Goal: Ask a question: Seek information or help from site administrators or community

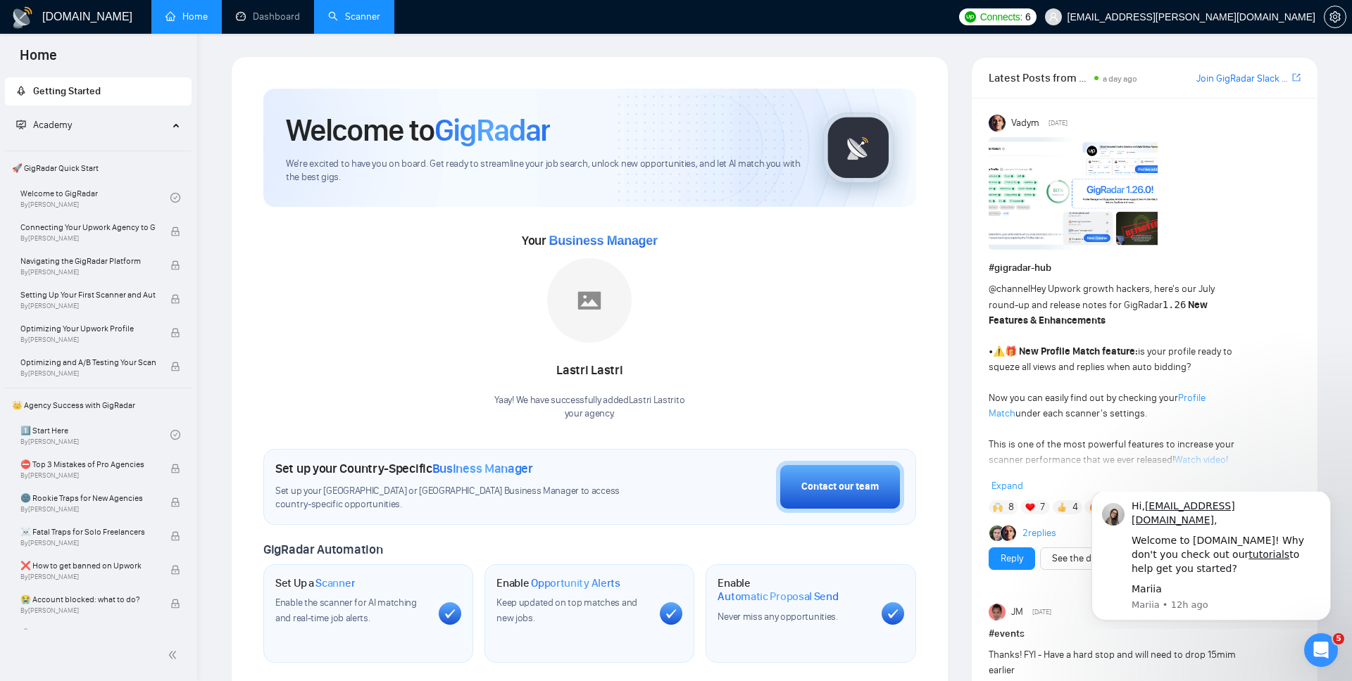
click at [340, 15] on link "Scanner" at bounding box center [354, 17] width 52 height 12
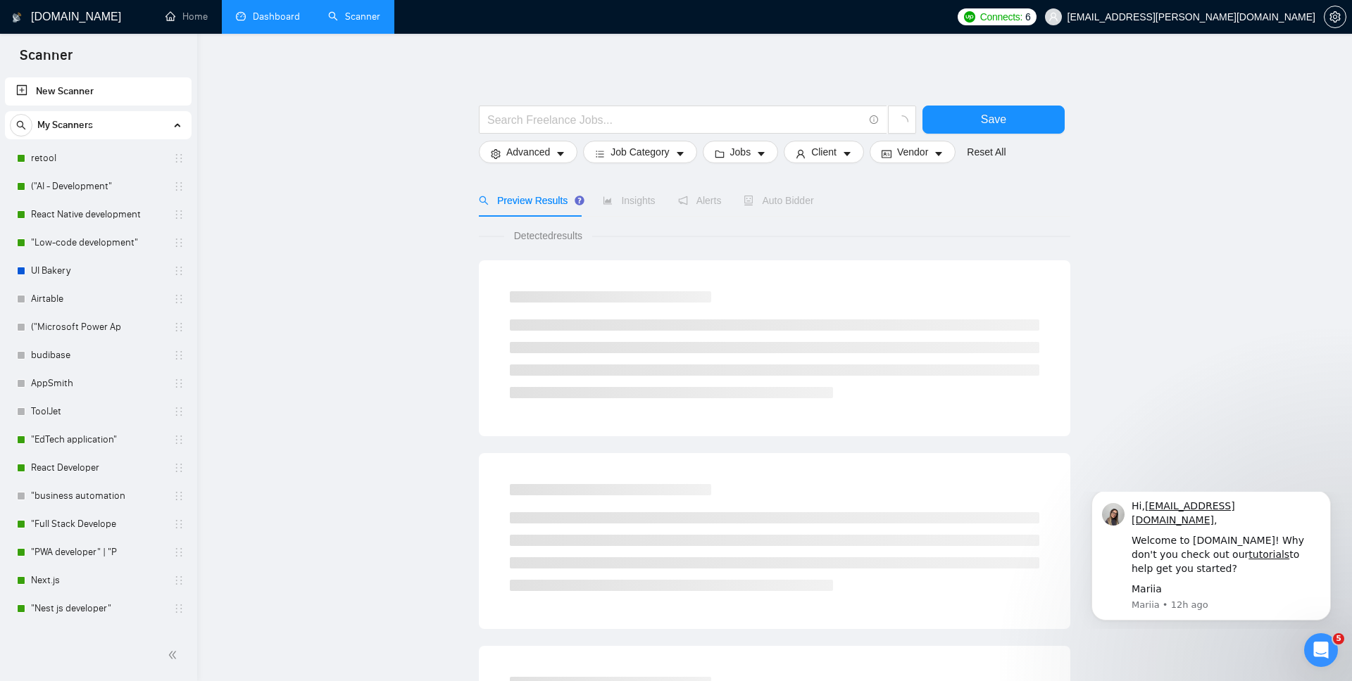
click at [289, 11] on link "Dashboard" at bounding box center [268, 17] width 64 height 12
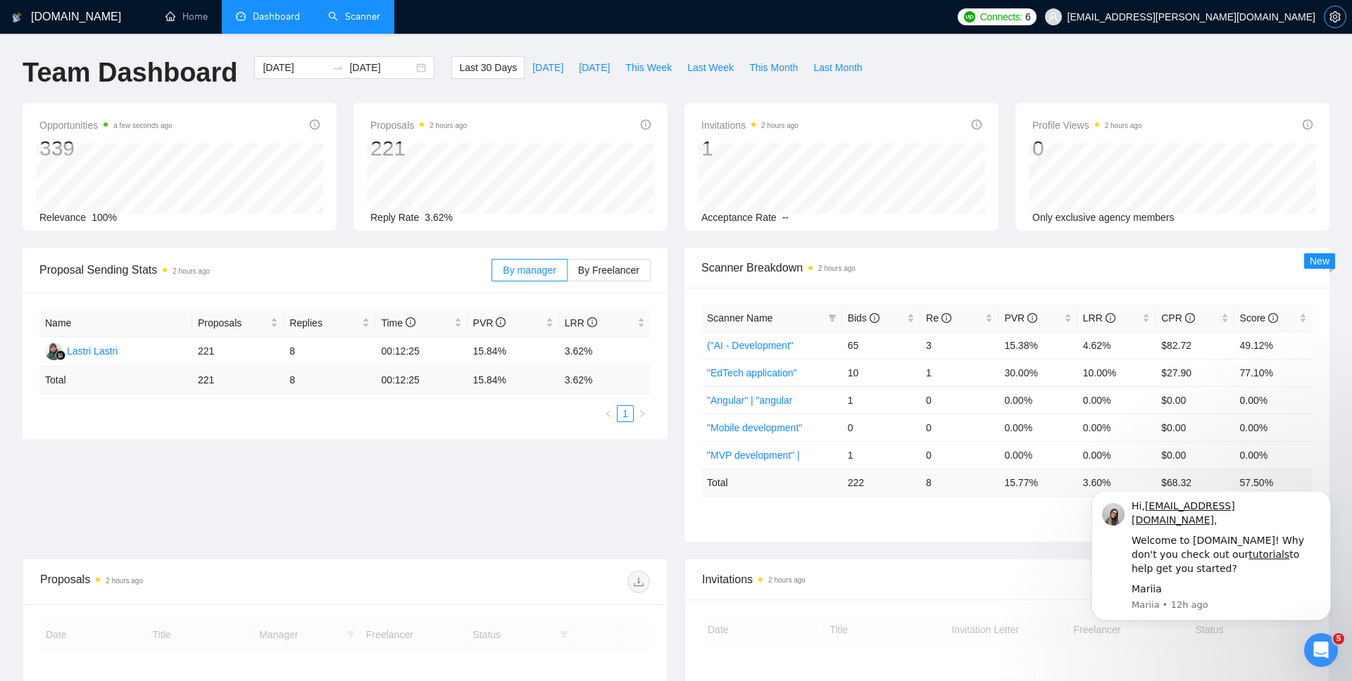
click at [1334, 12] on icon "setting" at bounding box center [1334, 16] width 11 height 11
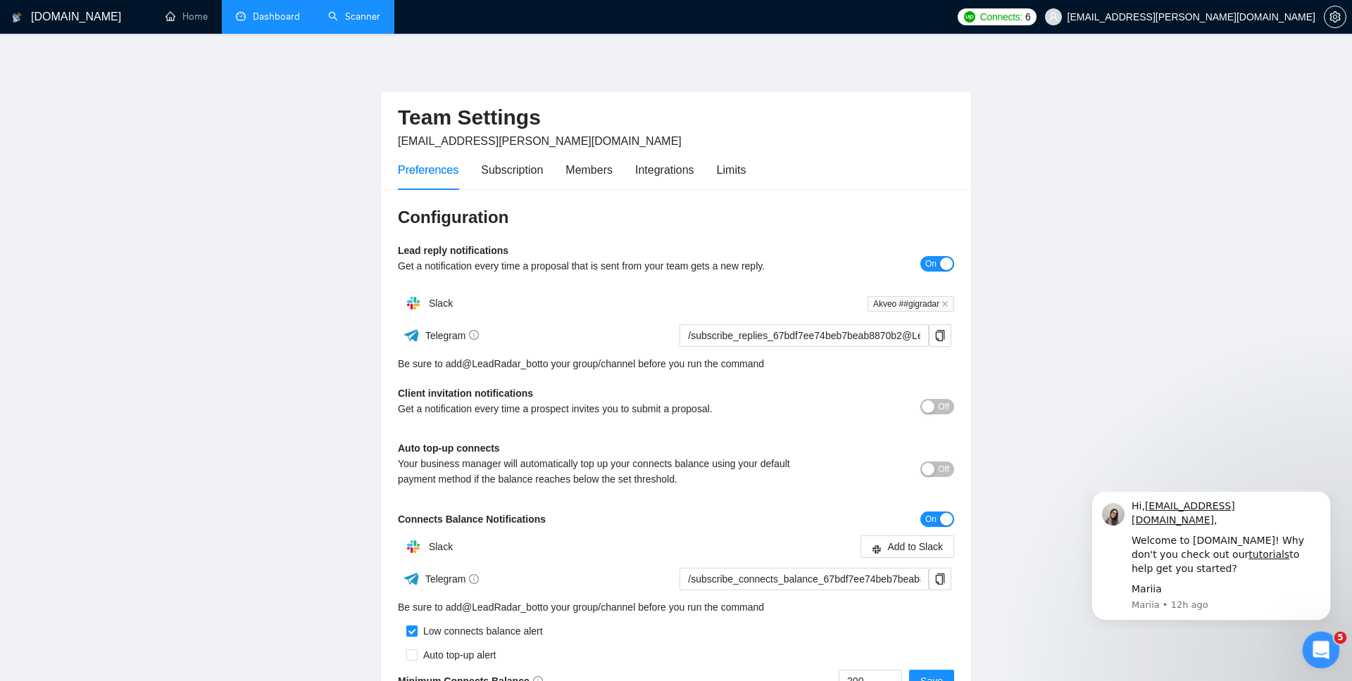
click at [1321, 648] on icon "Open Intercom Messenger" at bounding box center [1318, 648] width 23 height 23
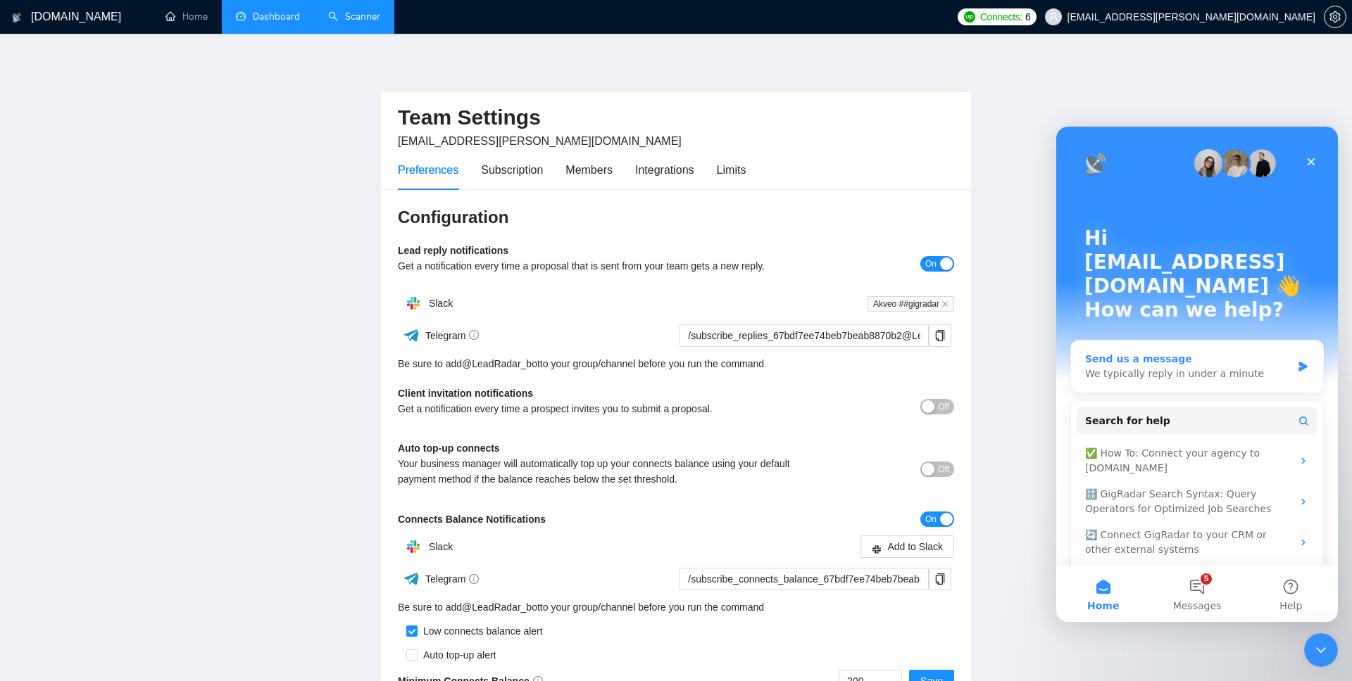
click at [1212, 352] on div "Send us a message" at bounding box center [1188, 359] width 206 height 15
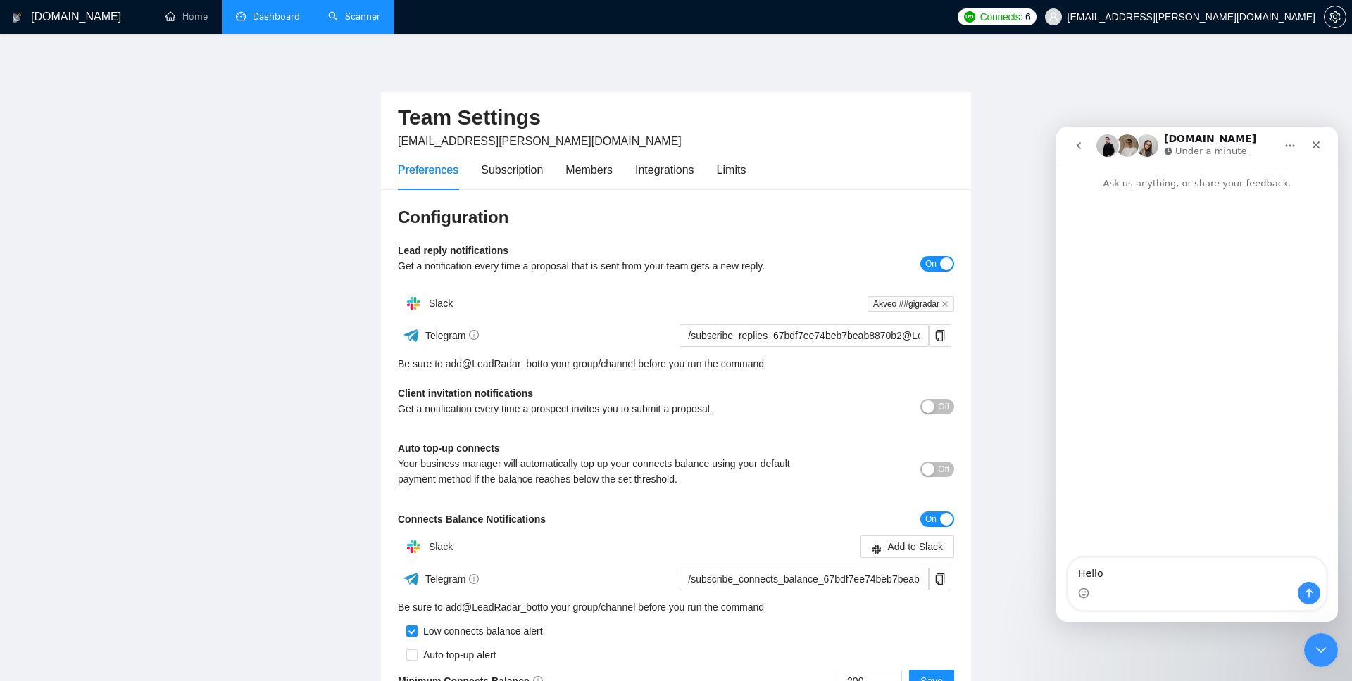
type textarea "Hello!"
type textarea "Can"
click at [1136, 574] on textarea "Can" at bounding box center [1197, 570] width 258 height 24
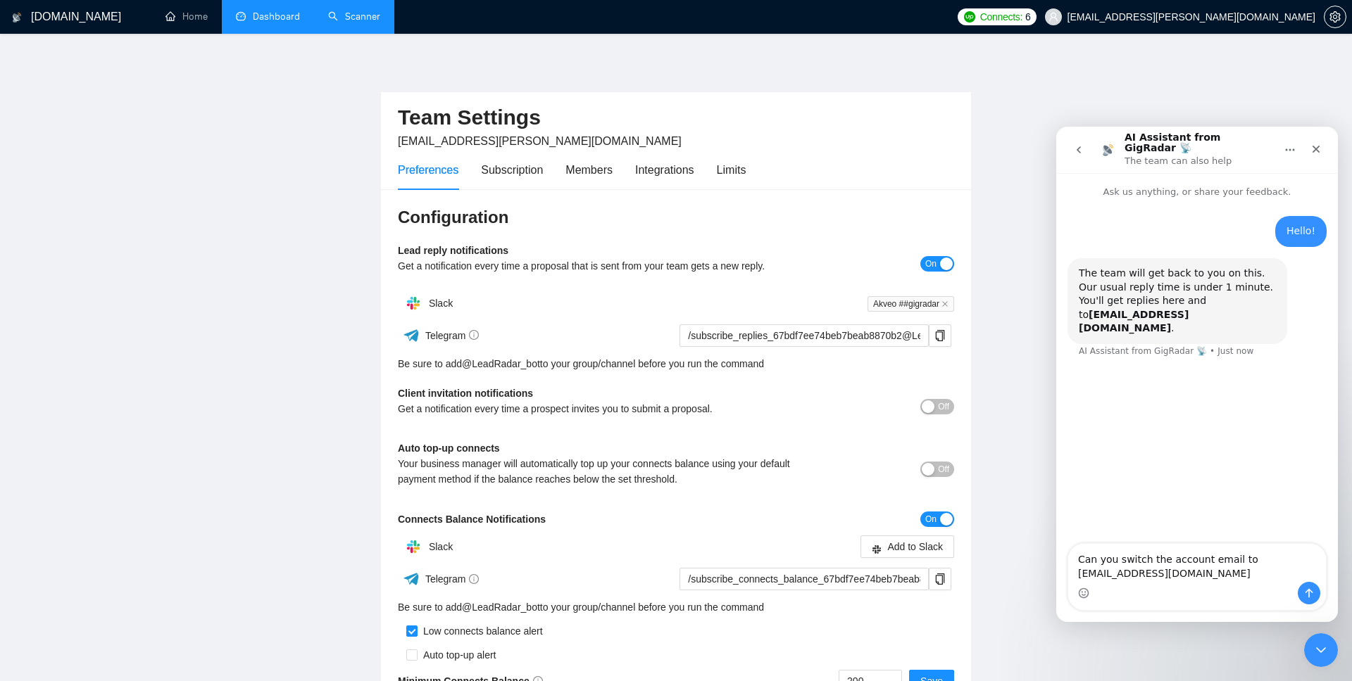
type textarea "Can you switch the account email to sales@akveo.com?"
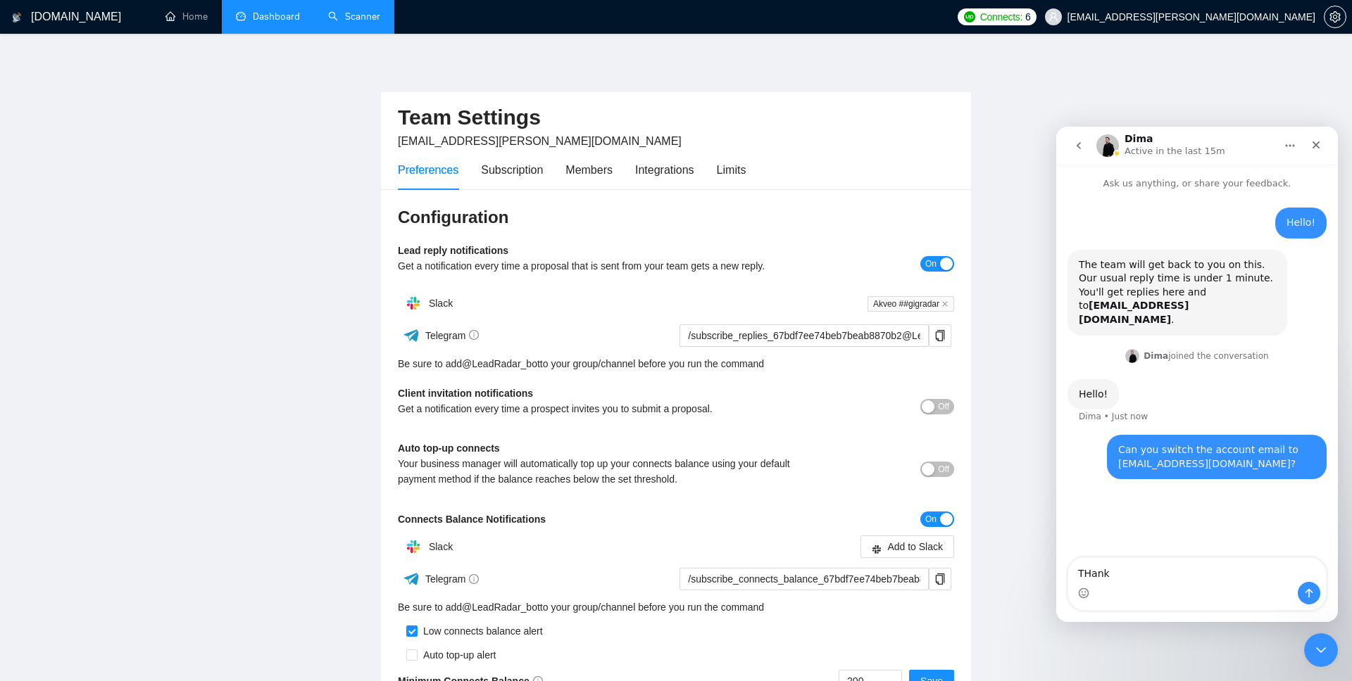
type textarea "THanks"
click at [296, 32] on li "Dashboard" at bounding box center [268, 17] width 92 height 34
click at [369, 23] on link "Scanner" at bounding box center [354, 17] width 52 height 12
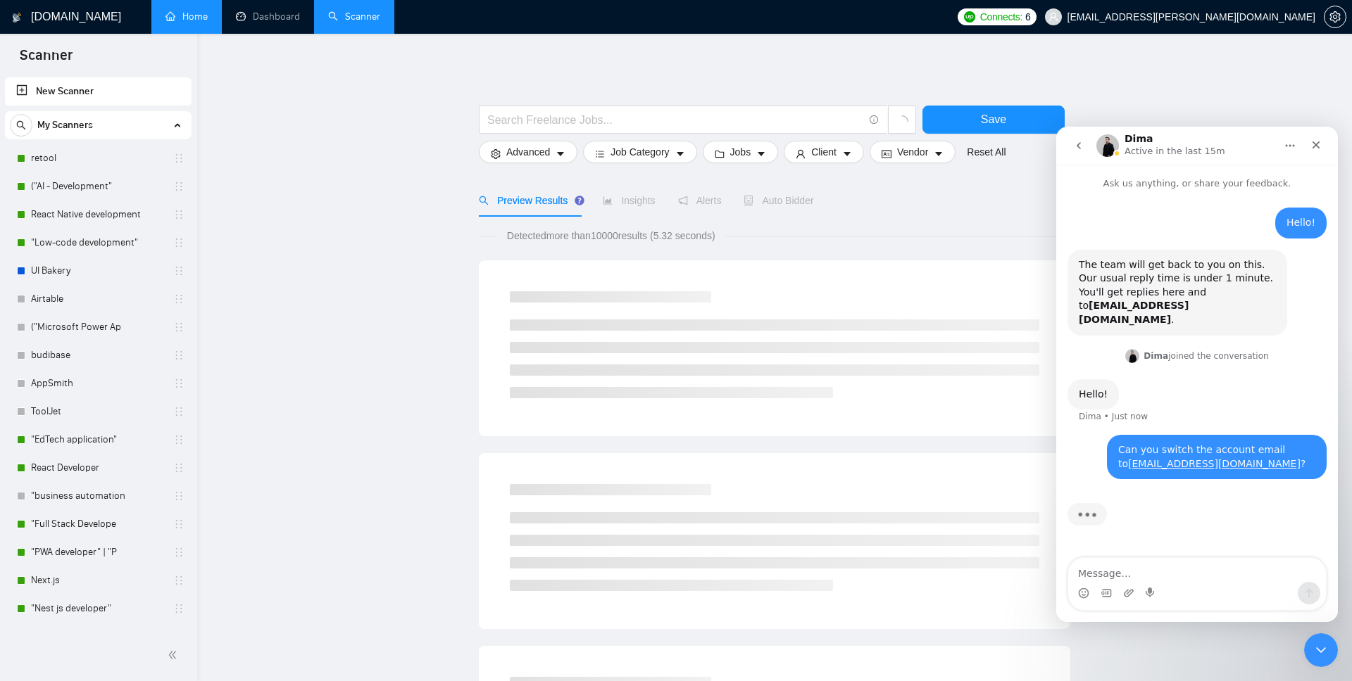
click at [173, 11] on link "Home" at bounding box center [186, 17] width 42 height 12
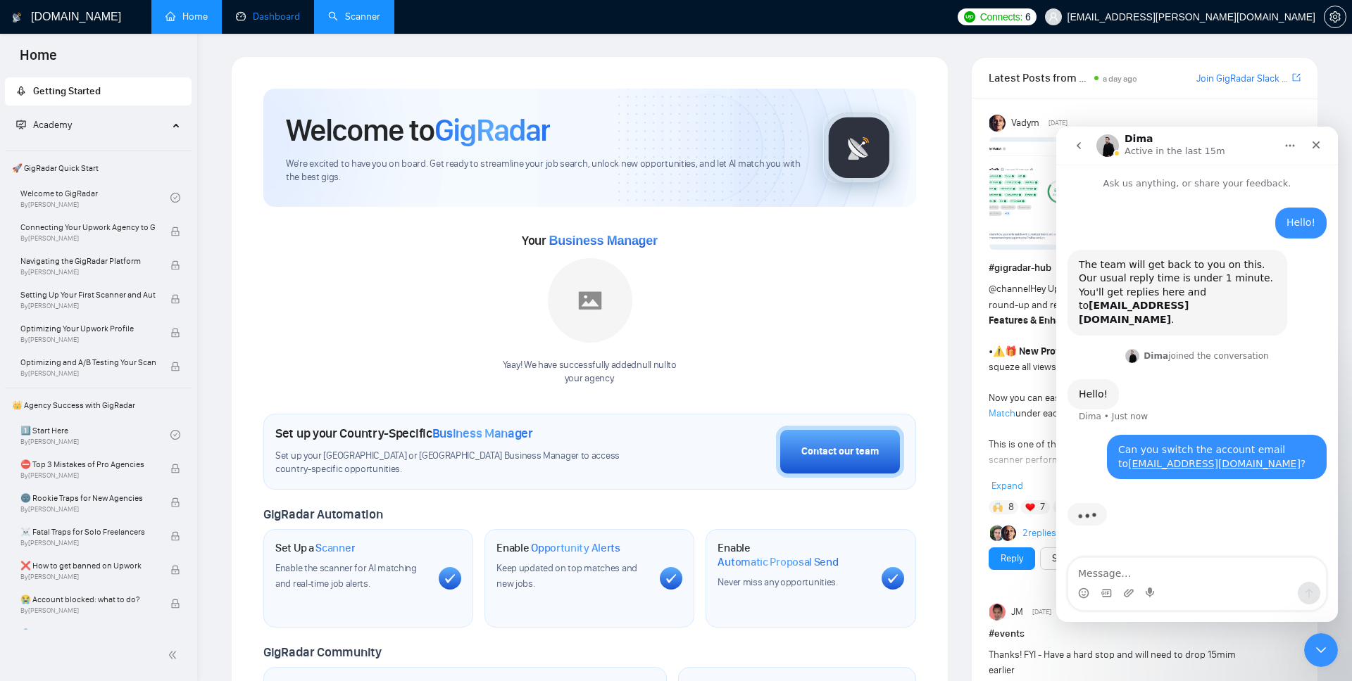
click at [298, 13] on link "Dashboard" at bounding box center [268, 17] width 64 height 12
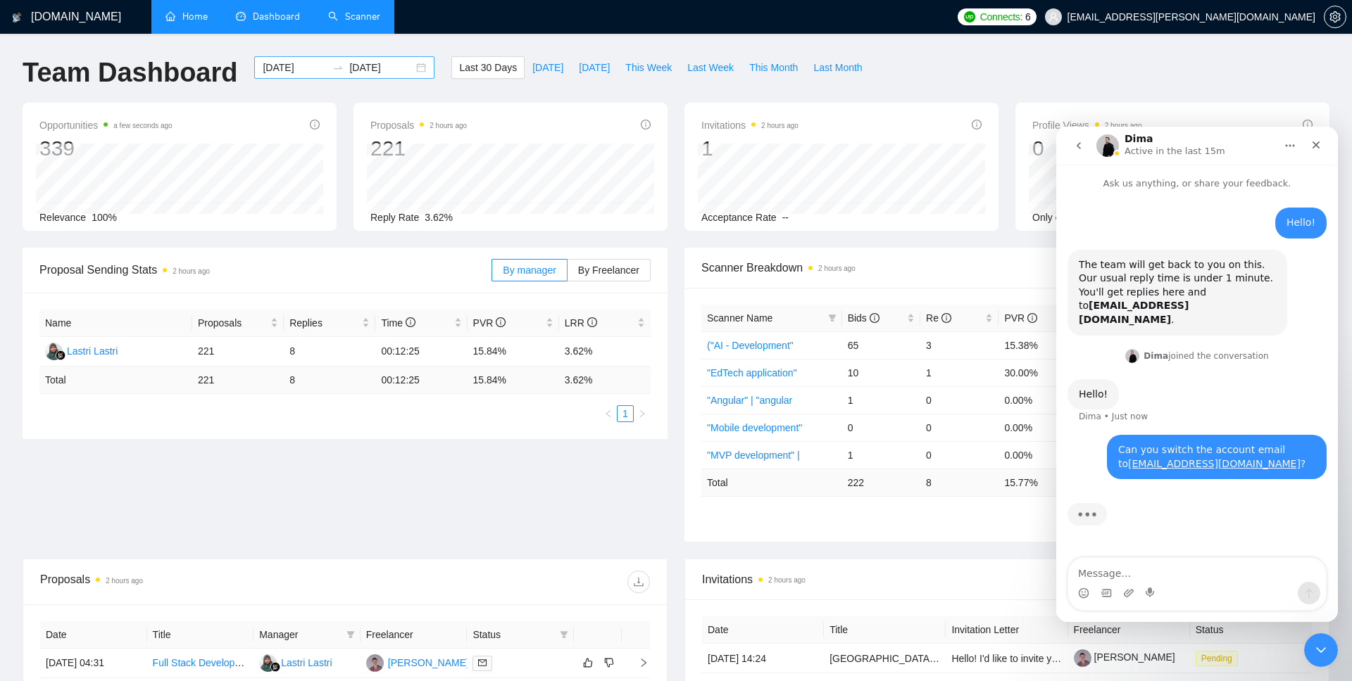
click at [403, 68] on div "2025-08-24 2025-09-23" at bounding box center [344, 67] width 180 height 23
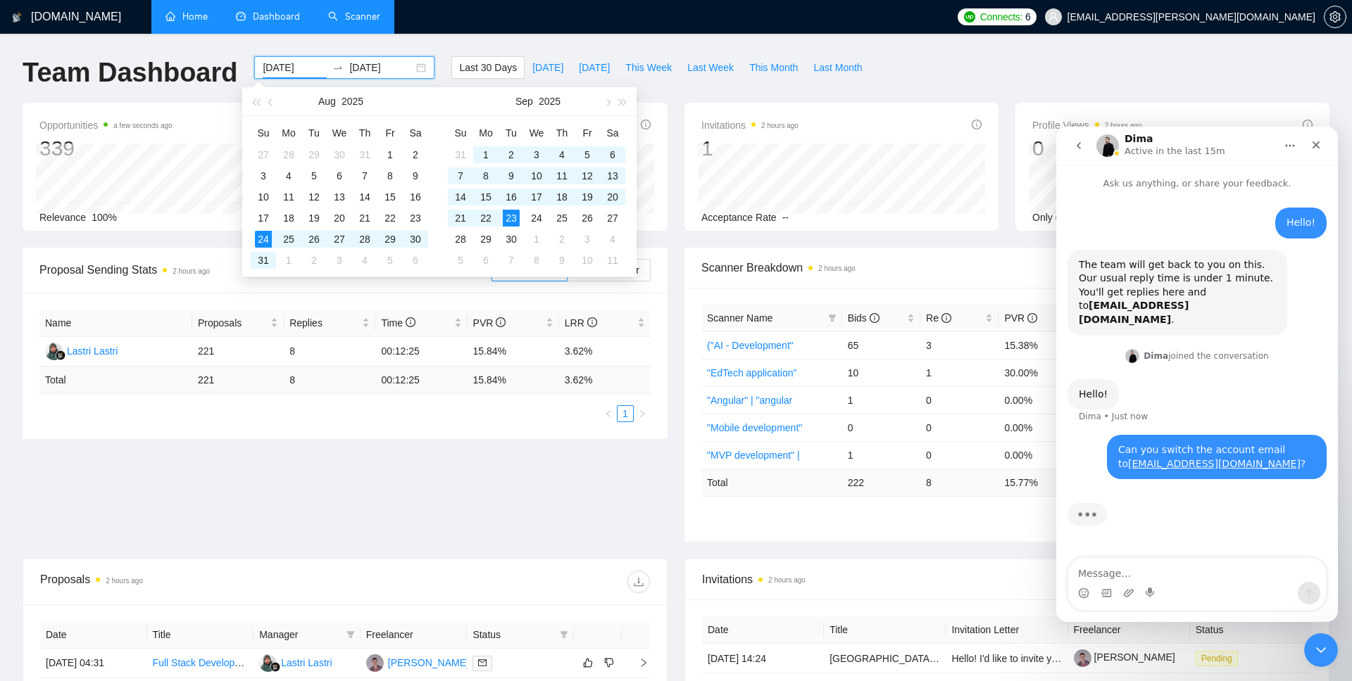
click at [418, 68] on div "2025-08-24 2025-09-23" at bounding box center [344, 67] width 180 height 23
type input "[DATE]"
click at [494, 215] on div "22" at bounding box center [485, 218] width 17 height 17
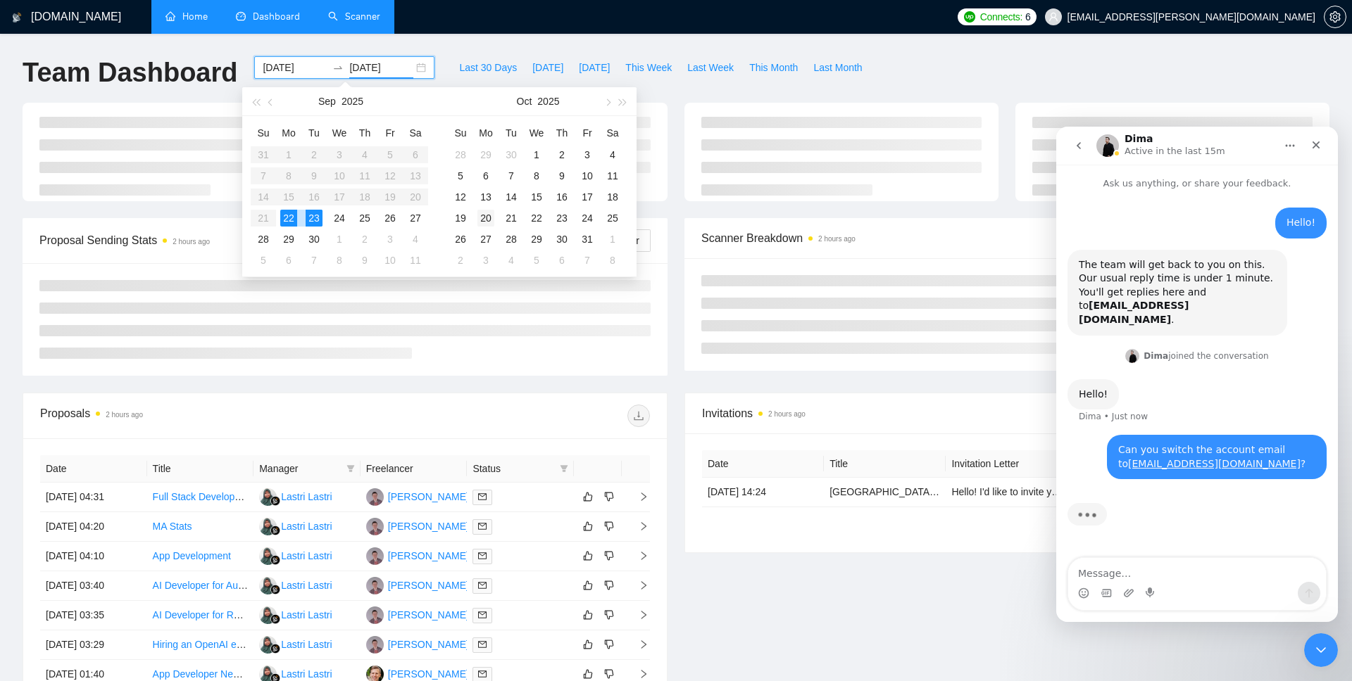
click at [496, 215] on td "20" at bounding box center [485, 218] width 25 height 21
type input "2025-10-20"
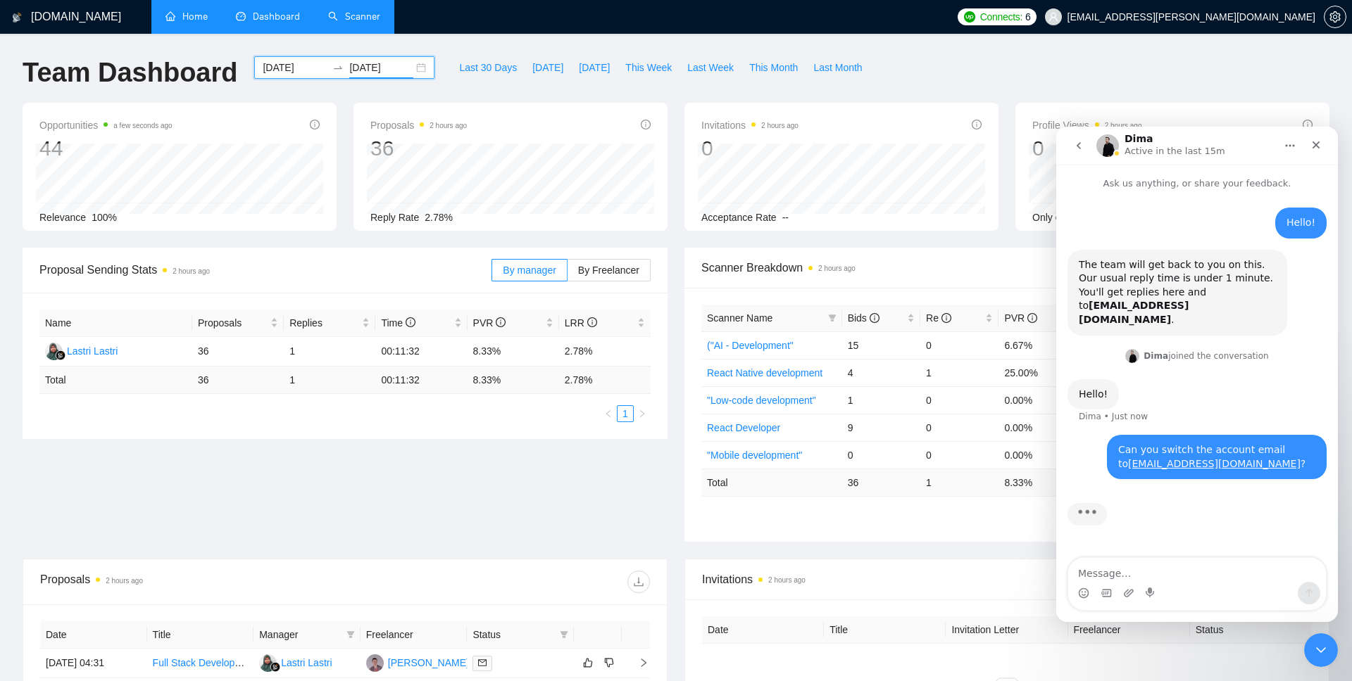
click at [409, 70] on div "2025-09-22 2025-10-20" at bounding box center [344, 67] width 180 height 23
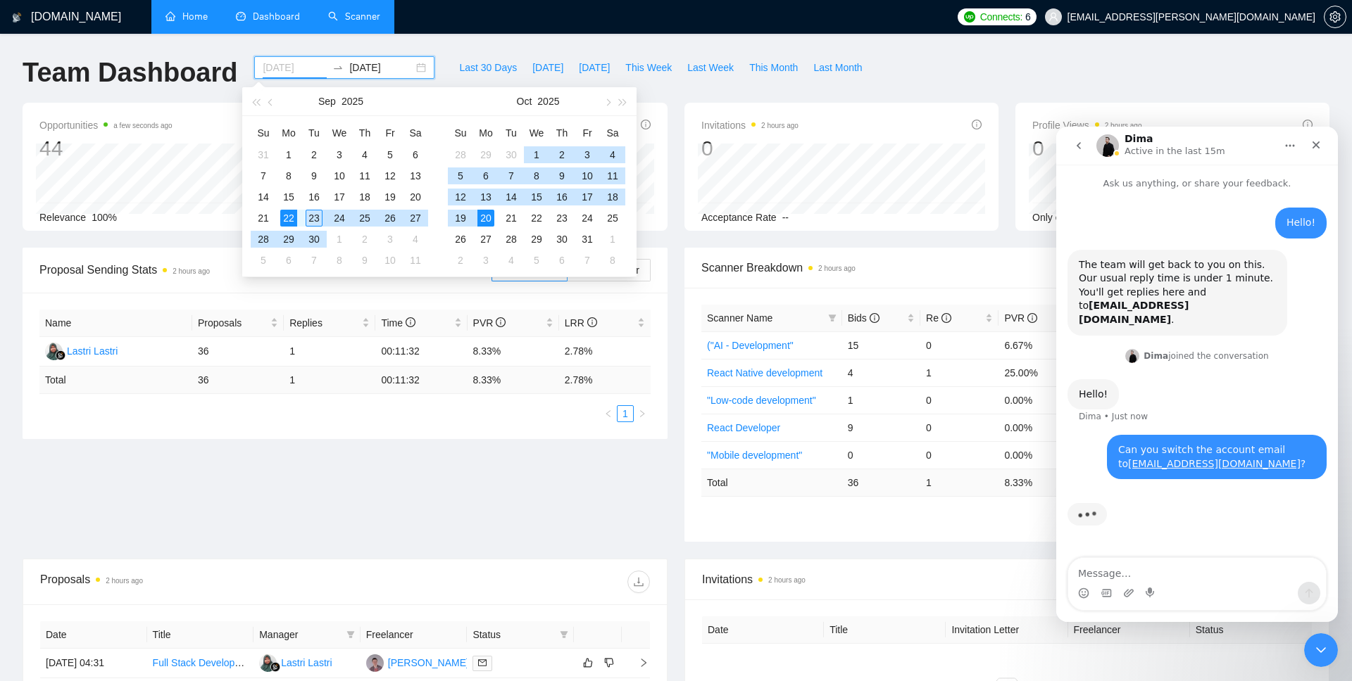
type input "[DATE]"
click at [290, 222] on div "22" at bounding box center [288, 218] width 17 height 17
type input "[DATE]"
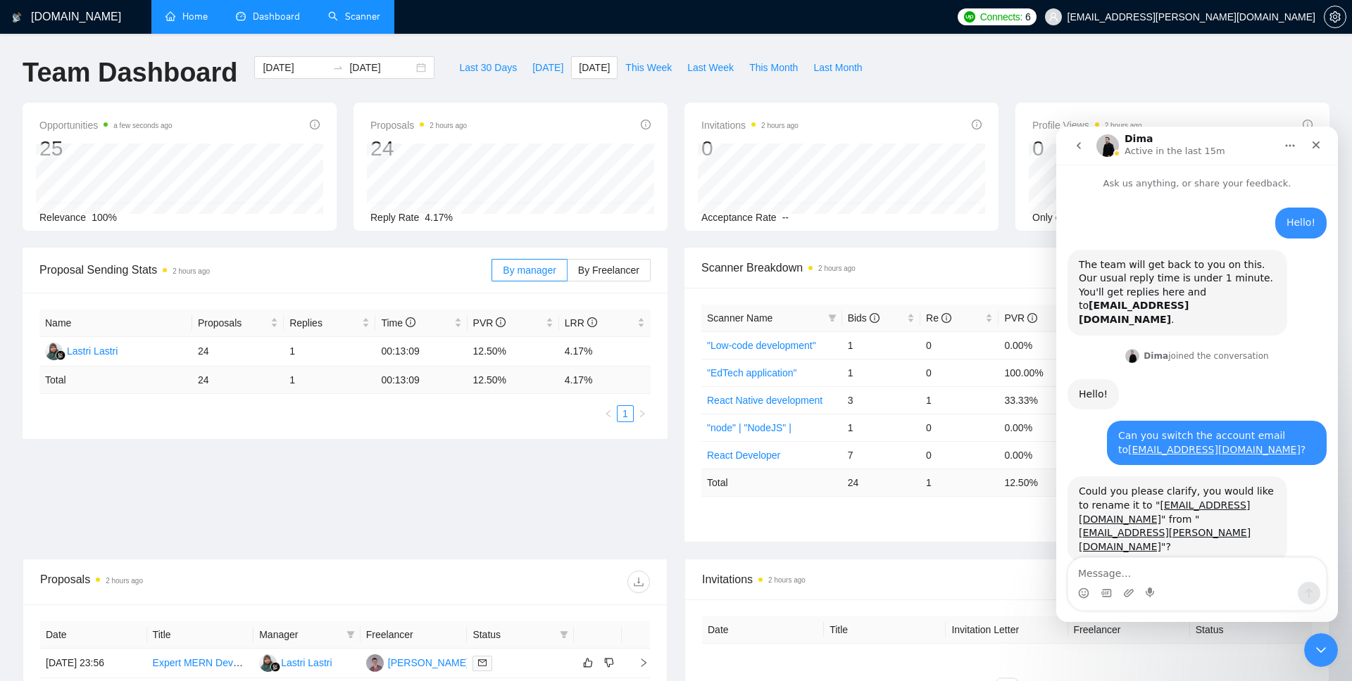
click at [1196, 590] on div "Intercom messenger" at bounding box center [1197, 593] width 258 height 23
click at [1196, 582] on textarea "Message…" at bounding box center [1197, 570] width 258 height 24
type textarea "Exactly"
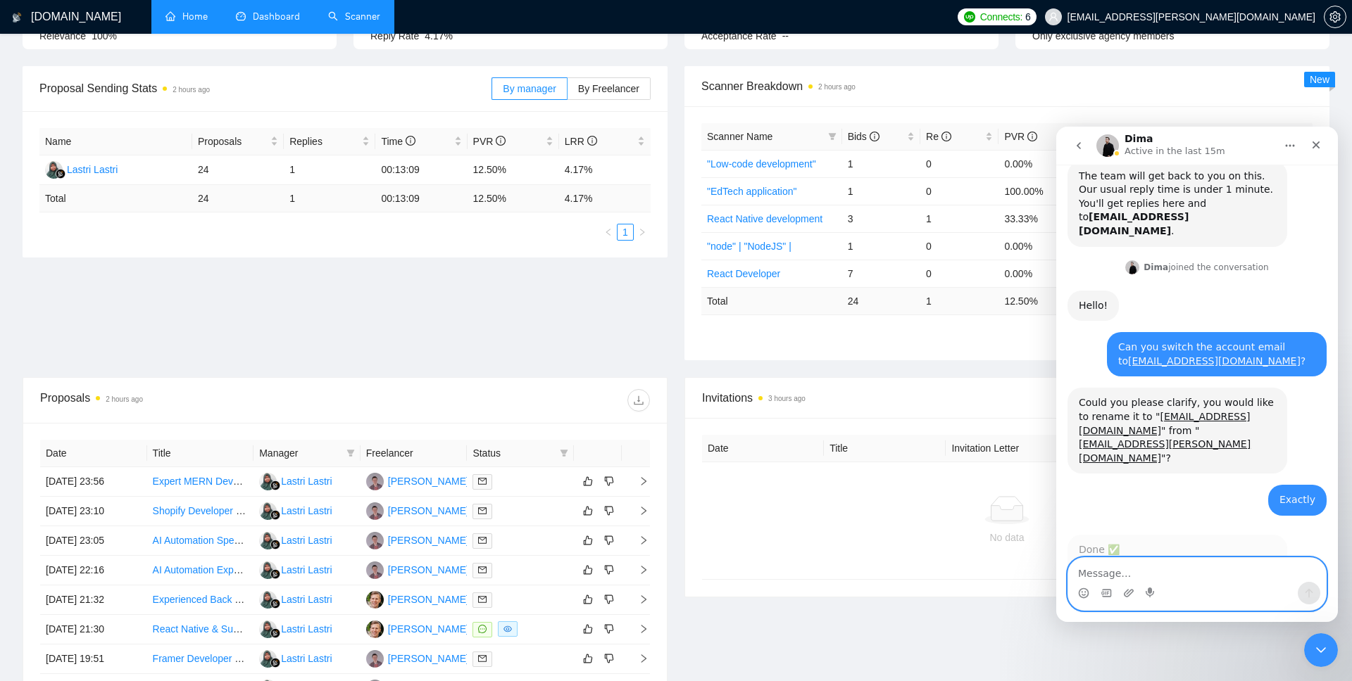
scroll to position [104, 0]
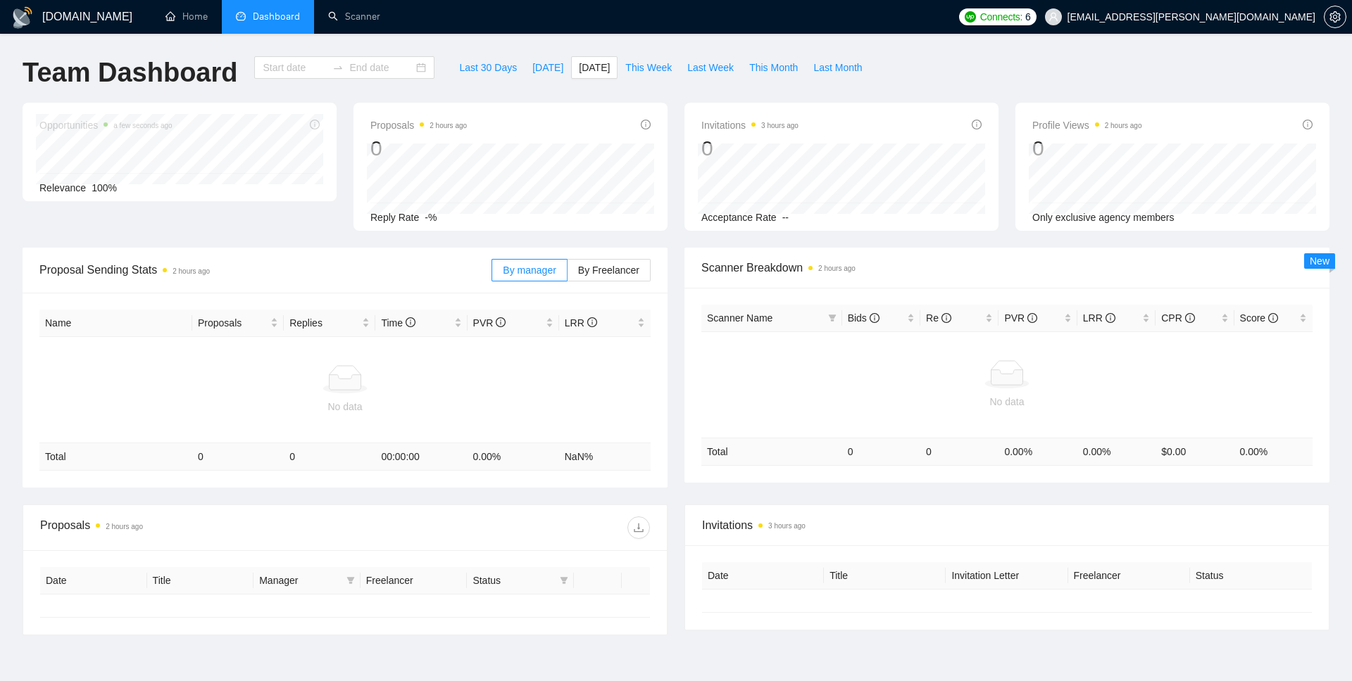
type input "[DATE]"
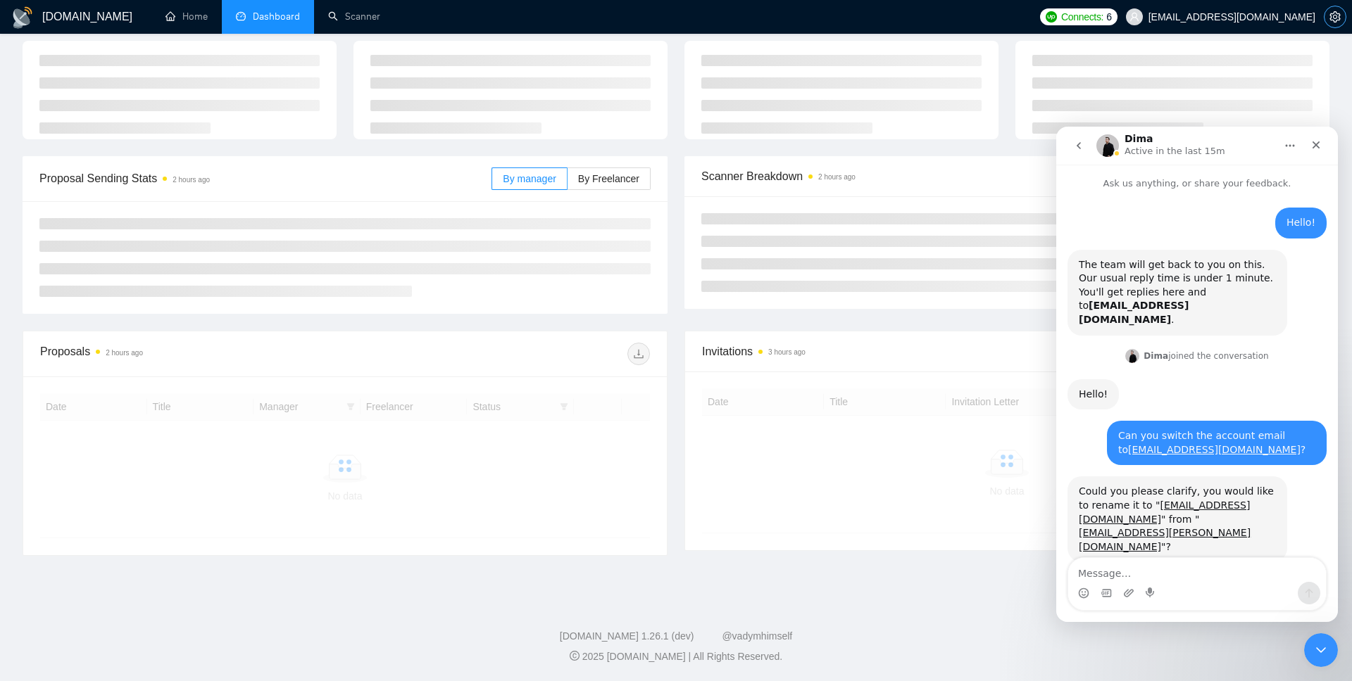
scroll to position [104, 0]
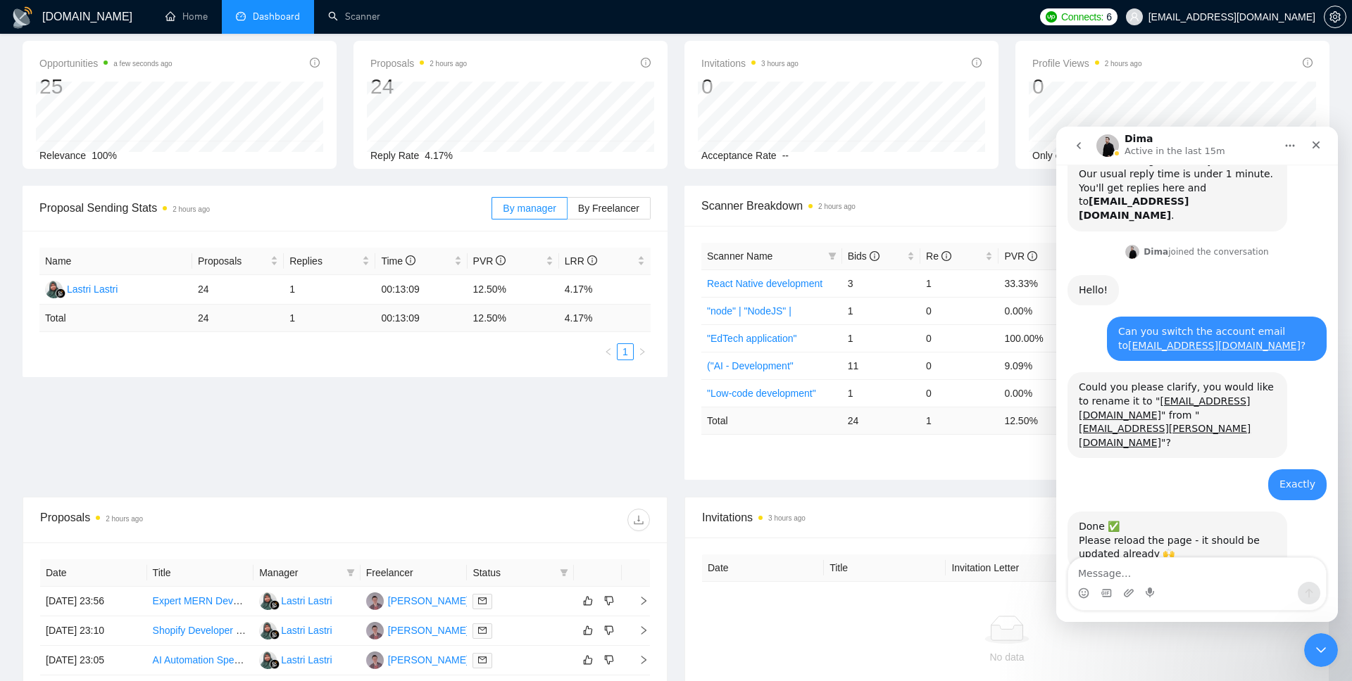
click at [1133, 567] on textarea "Message…" at bounding box center [1197, 570] width 258 height 24
type textarea "Awesome, thanks!"
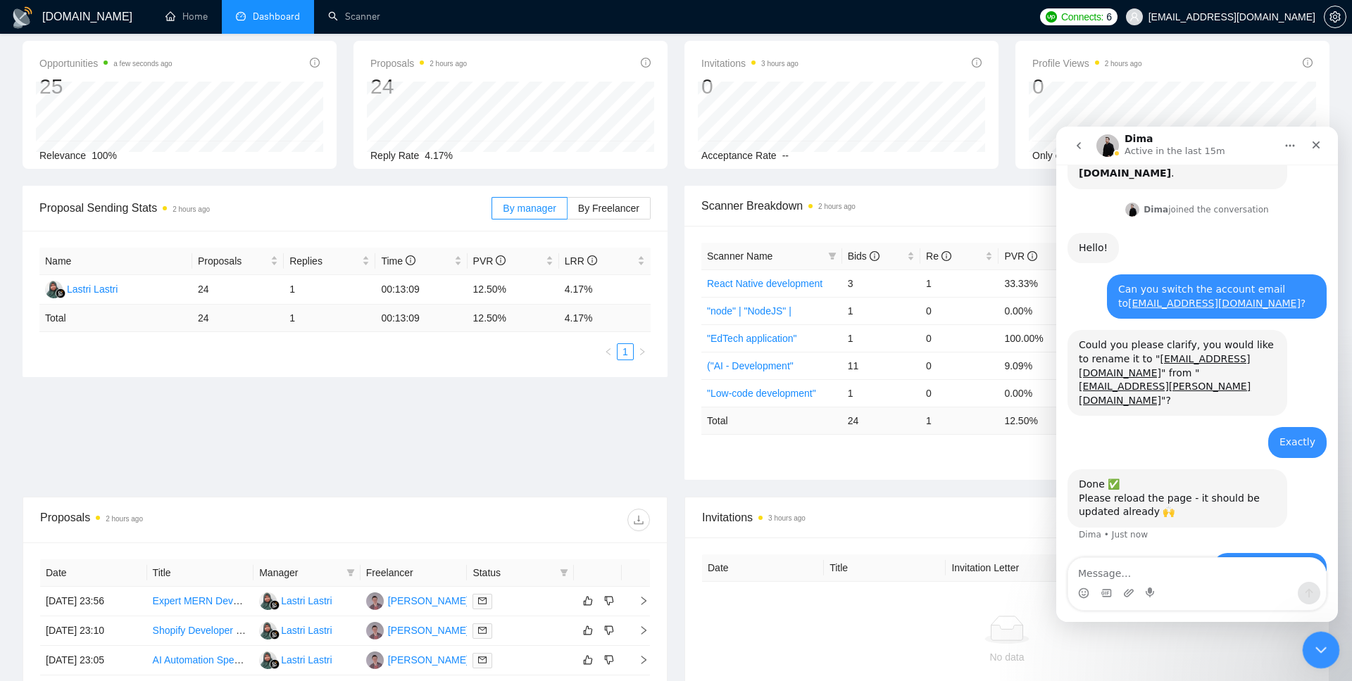
click at [1318, 644] on icon "Close Intercom Messenger" at bounding box center [1318, 648] width 17 height 17
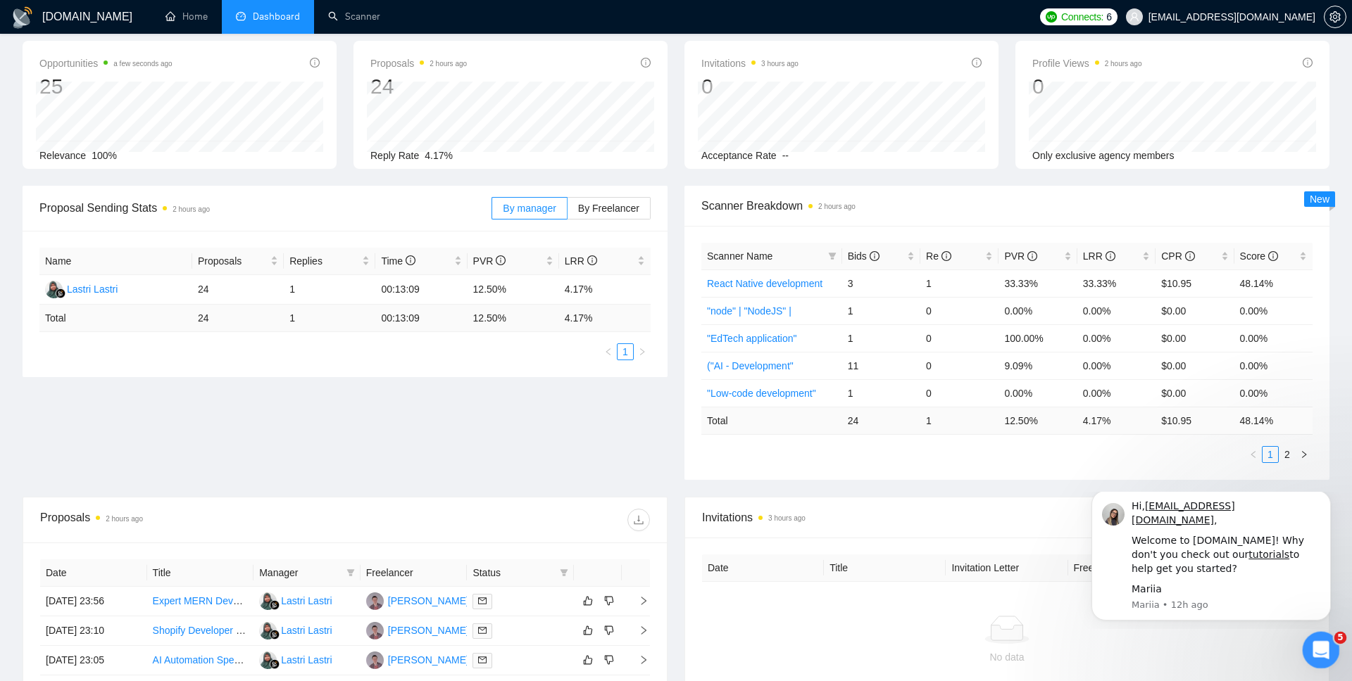
scroll to position [0, 0]
click at [1322, 504] on button "Dismiss notification" at bounding box center [1326, 495] width 18 height 18
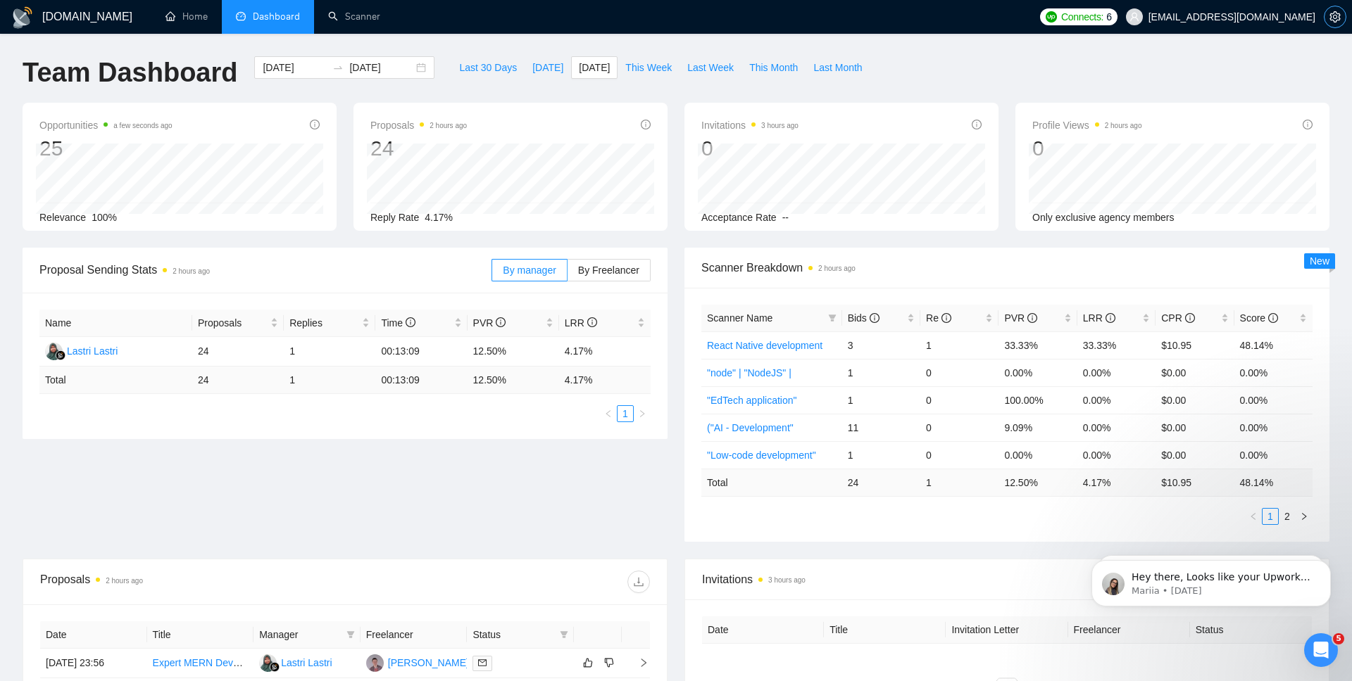
click at [1341, 18] on span "setting" at bounding box center [1334, 16] width 21 height 11
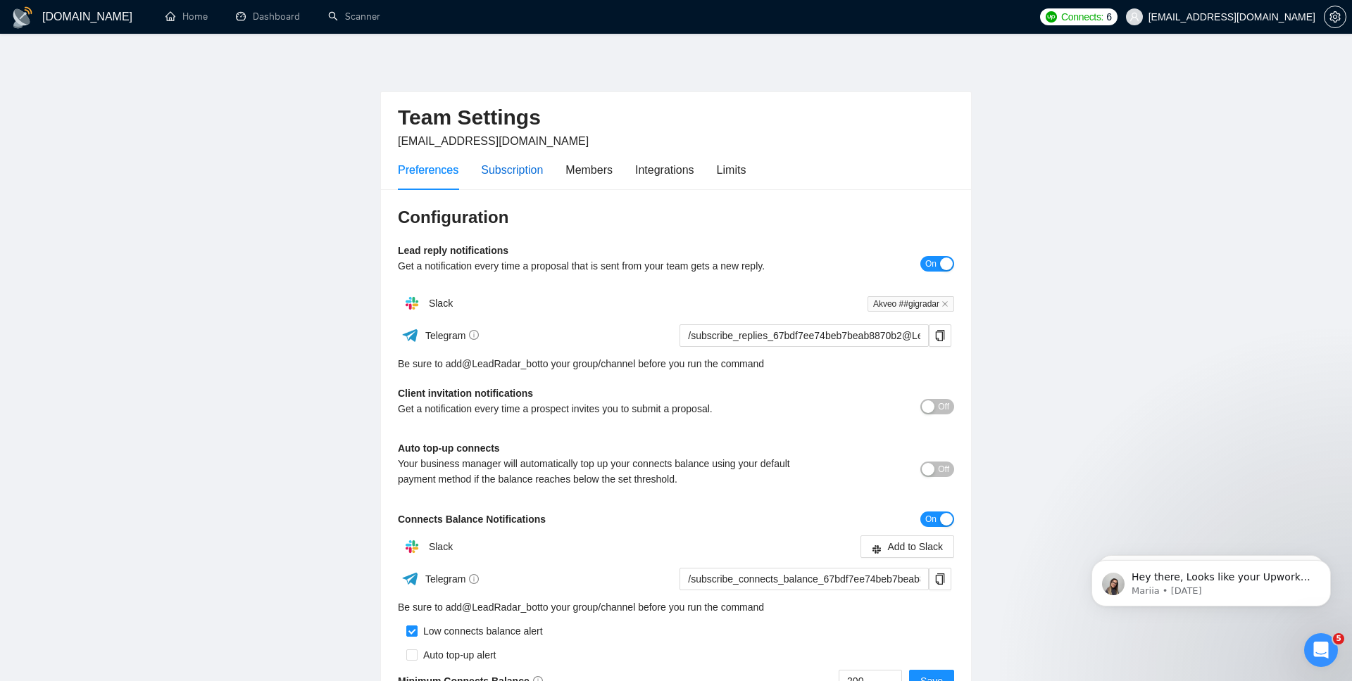
click at [502, 168] on div "Subscription" at bounding box center [512, 170] width 62 height 18
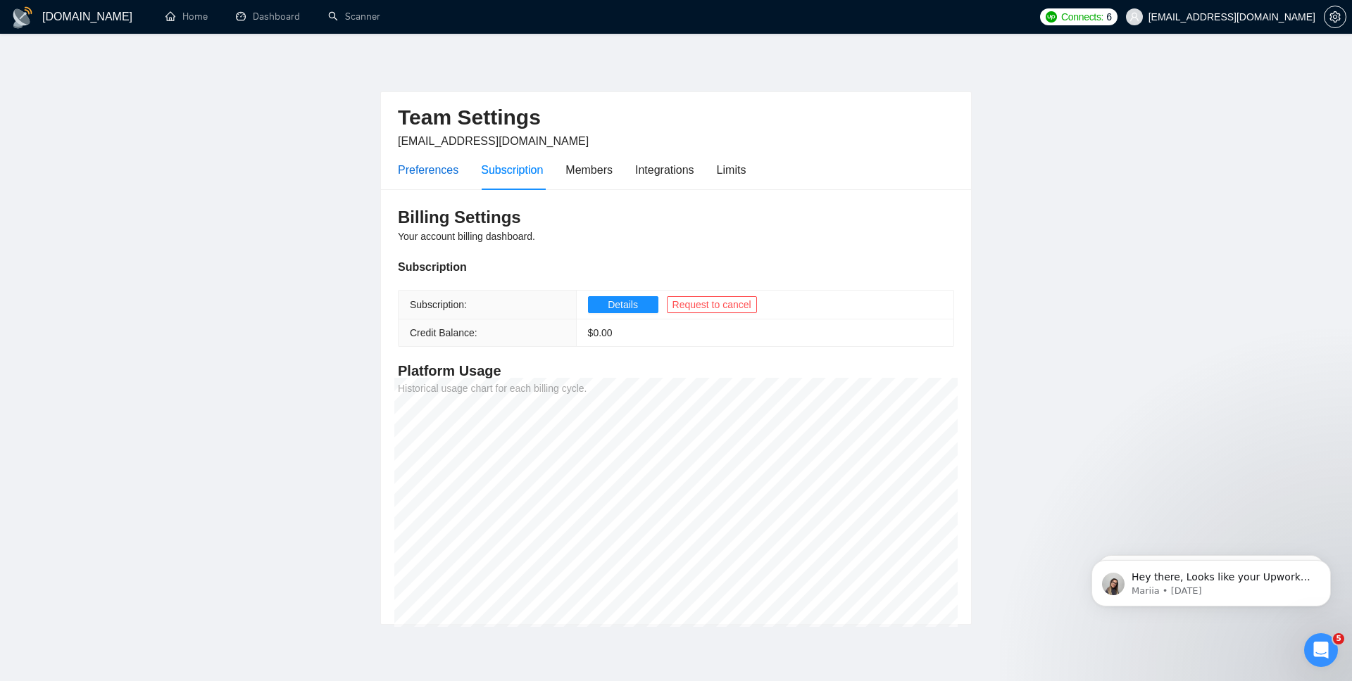
click at [433, 163] on div "Preferences" at bounding box center [428, 170] width 61 height 18
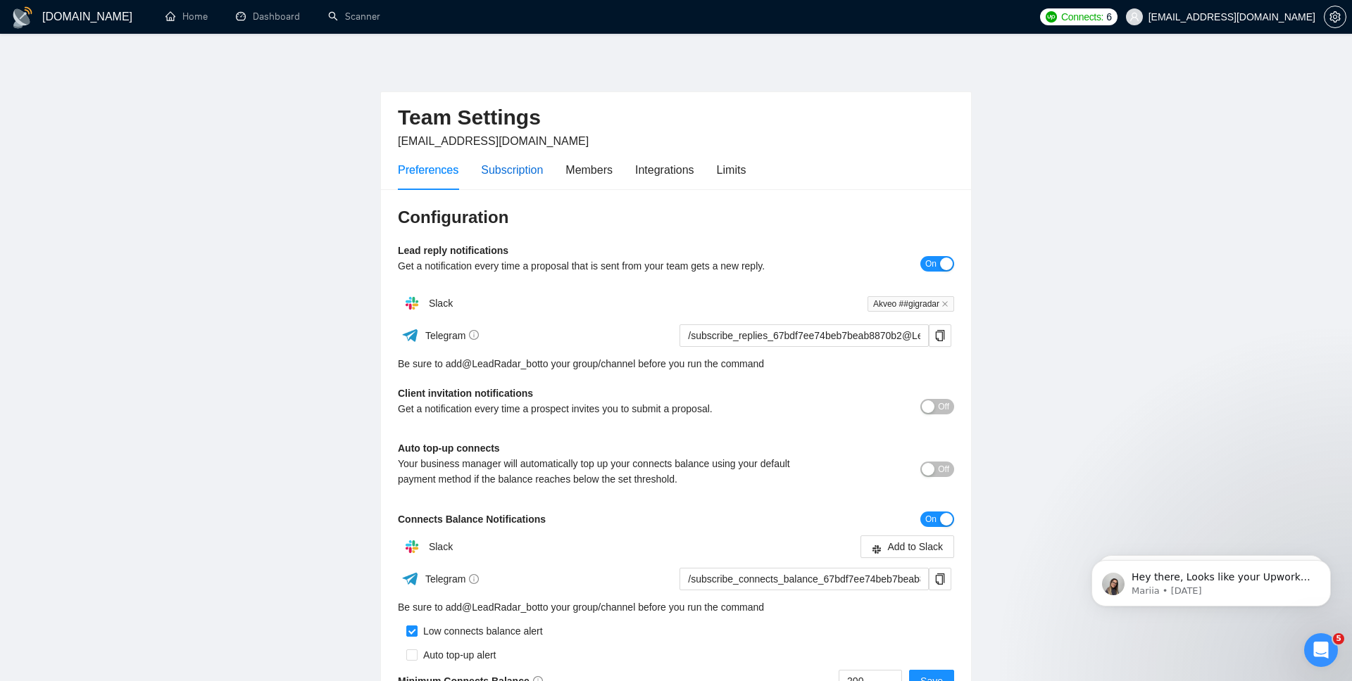
click at [509, 177] on div "Subscription" at bounding box center [512, 170] width 62 height 18
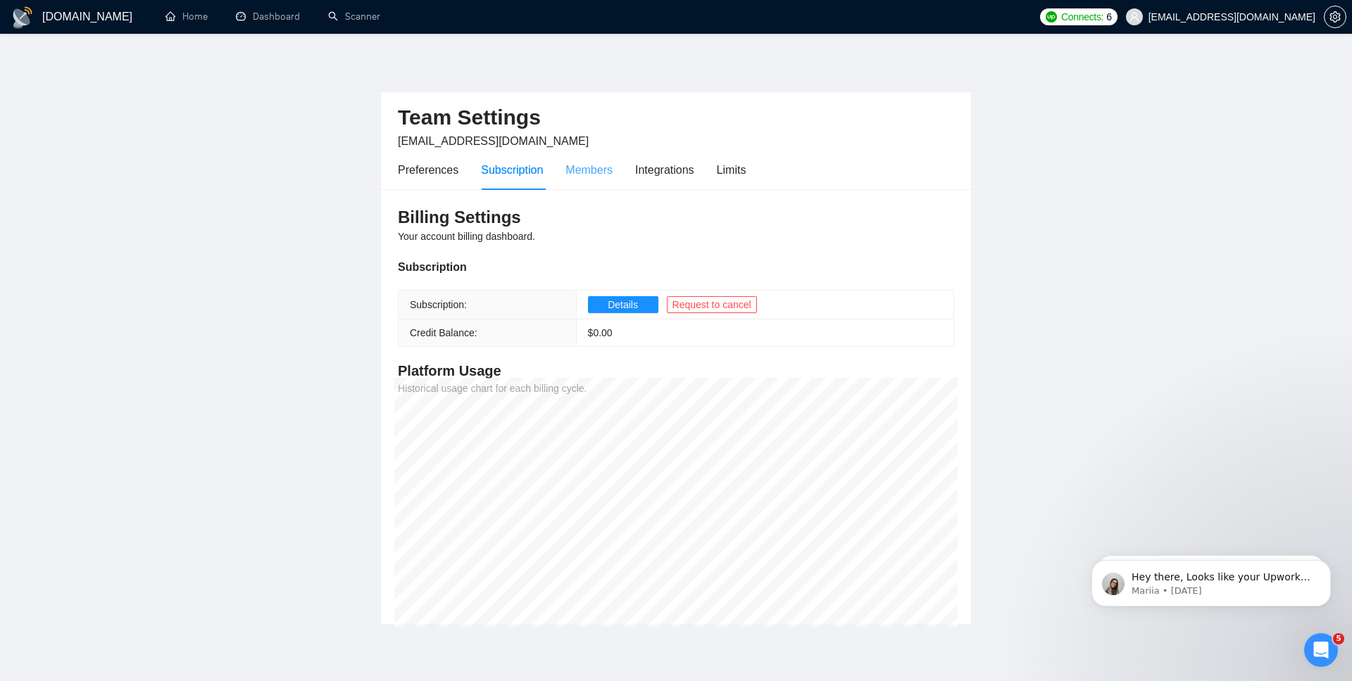
scroll to position [146, 0]
click at [592, 177] on div "Members" at bounding box center [588, 170] width 47 height 18
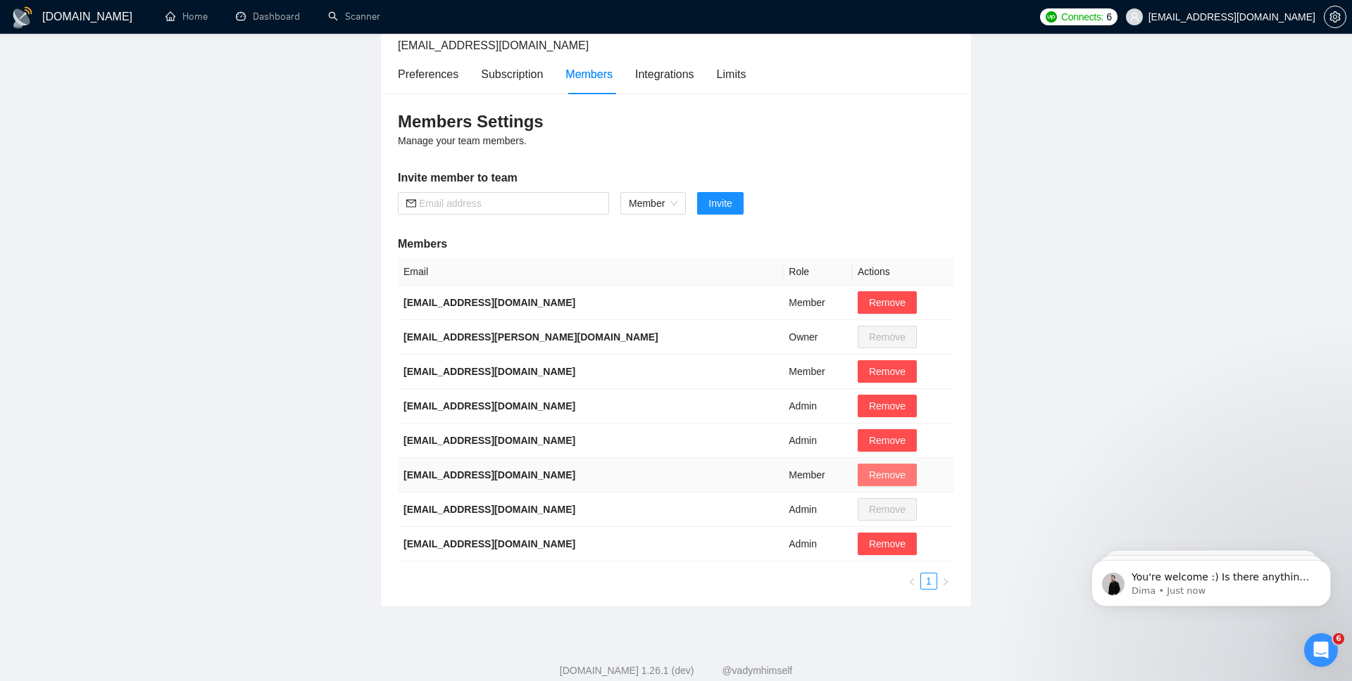
scroll to position [243, 0]
click at [869, 475] on span "Remove" at bounding box center [887, 474] width 37 height 15
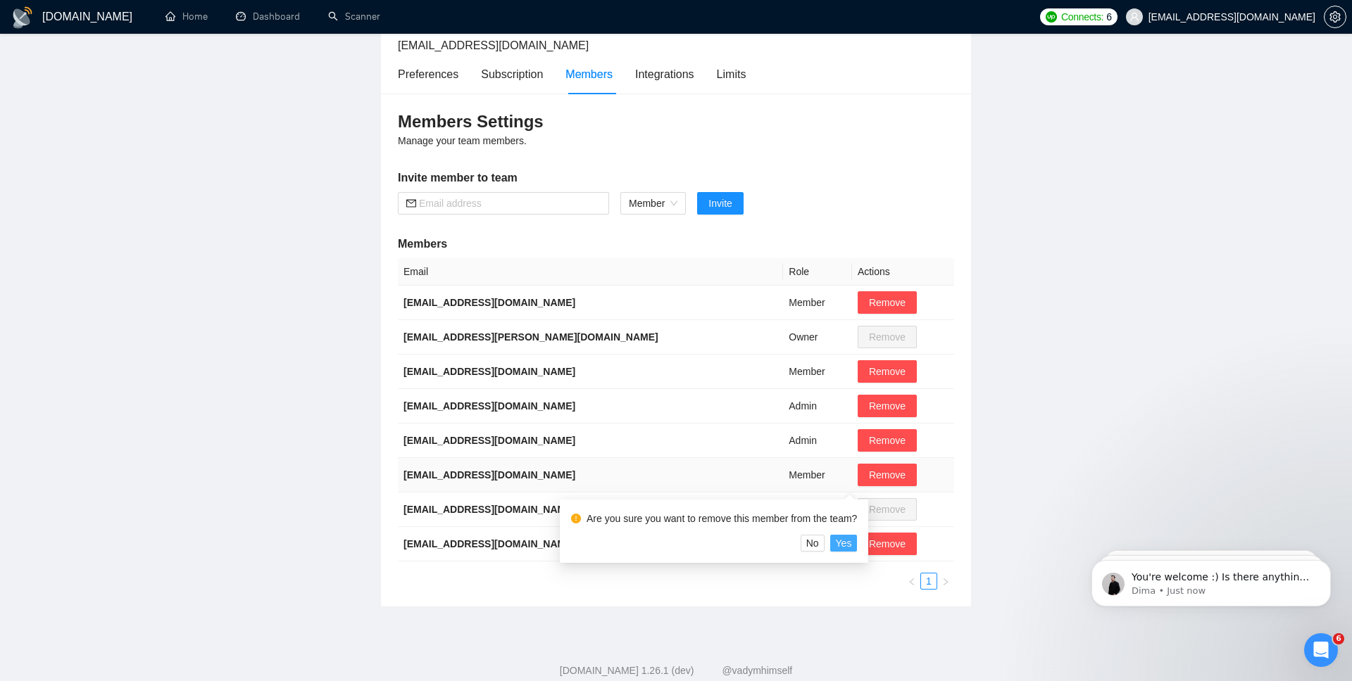
click at [852, 546] on span "Yes" at bounding box center [844, 543] width 16 height 15
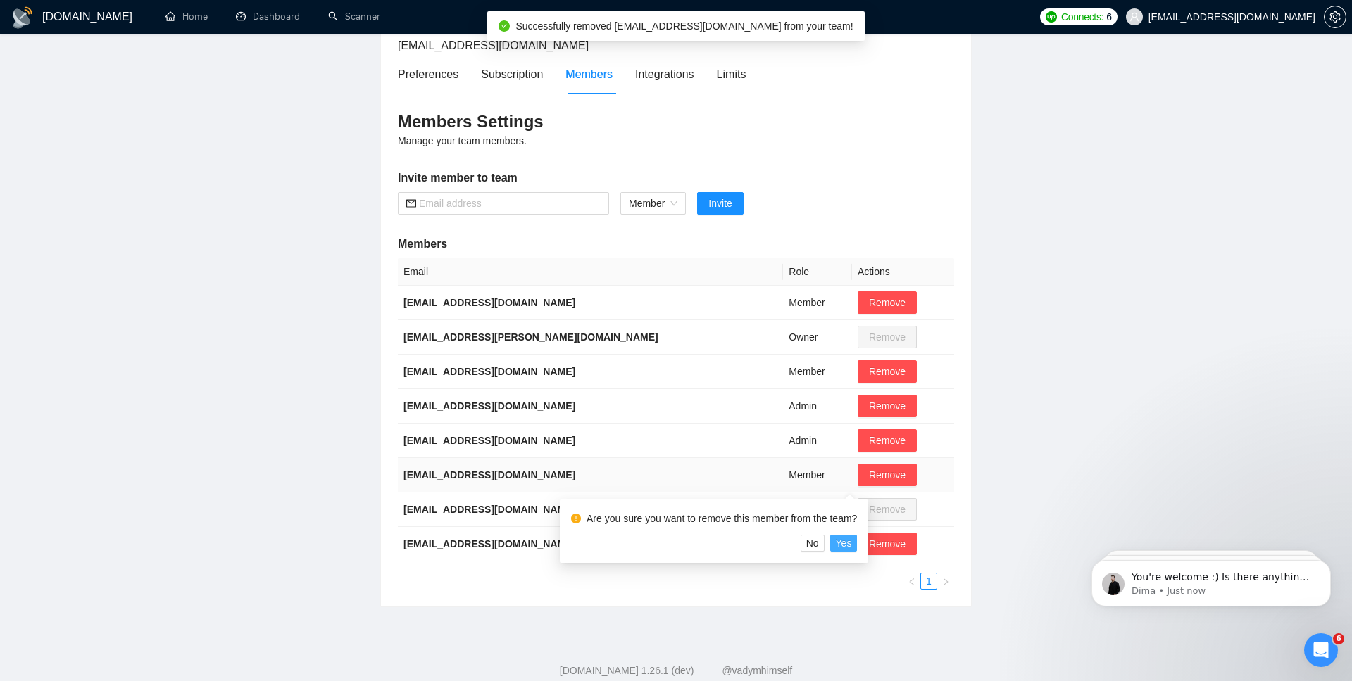
click at [850, 545] on span "Yes" at bounding box center [844, 543] width 16 height 15
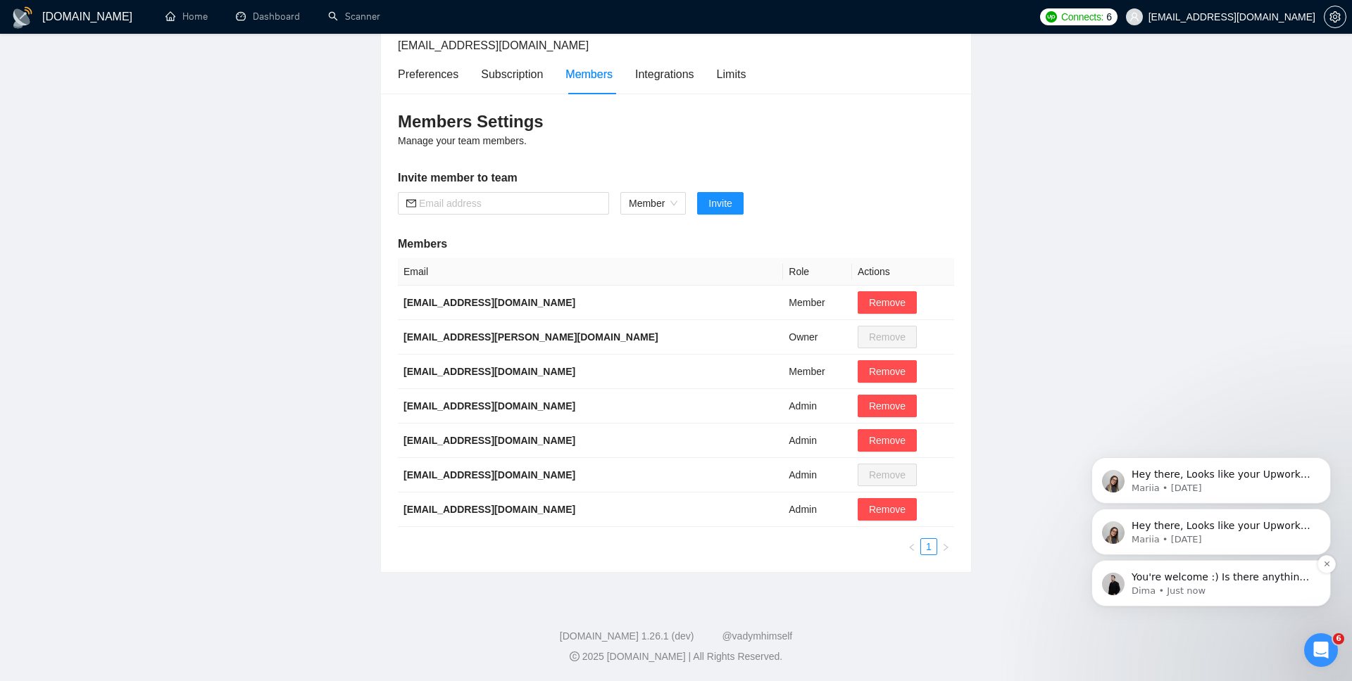
click at [1174, 591] on p "Dima • Just now" at bounding box center [1222, 591] width 182 height 13
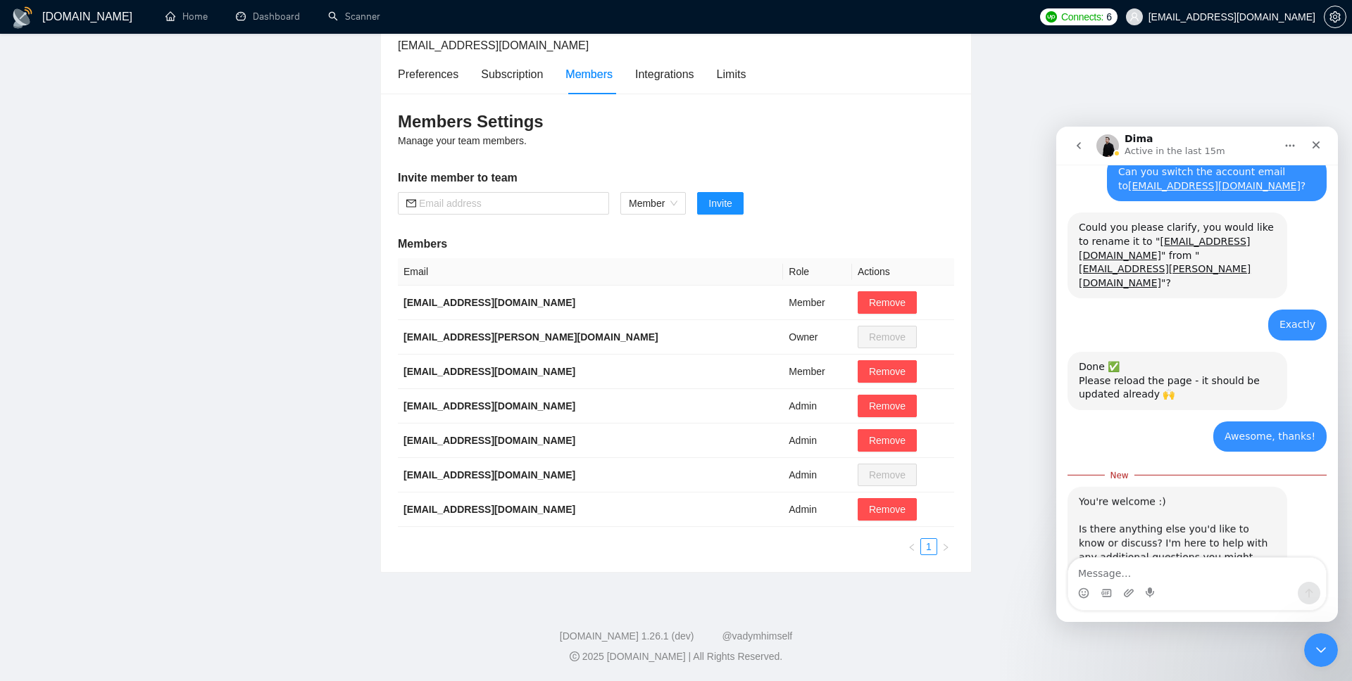
scroll to position [266, 0]
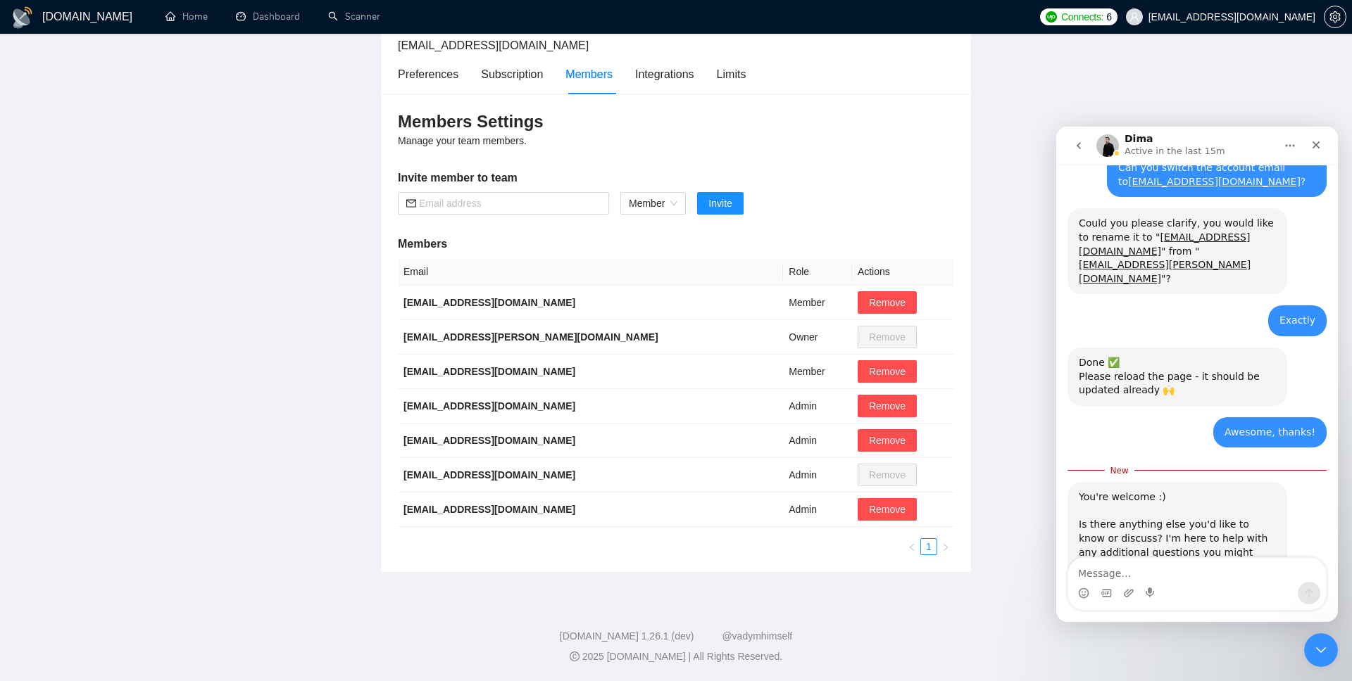
click at [1156, 579] on textarea "Message…" at bounding box center [1197, 570] width 258 height 24
type textarea "Nope, that's it"
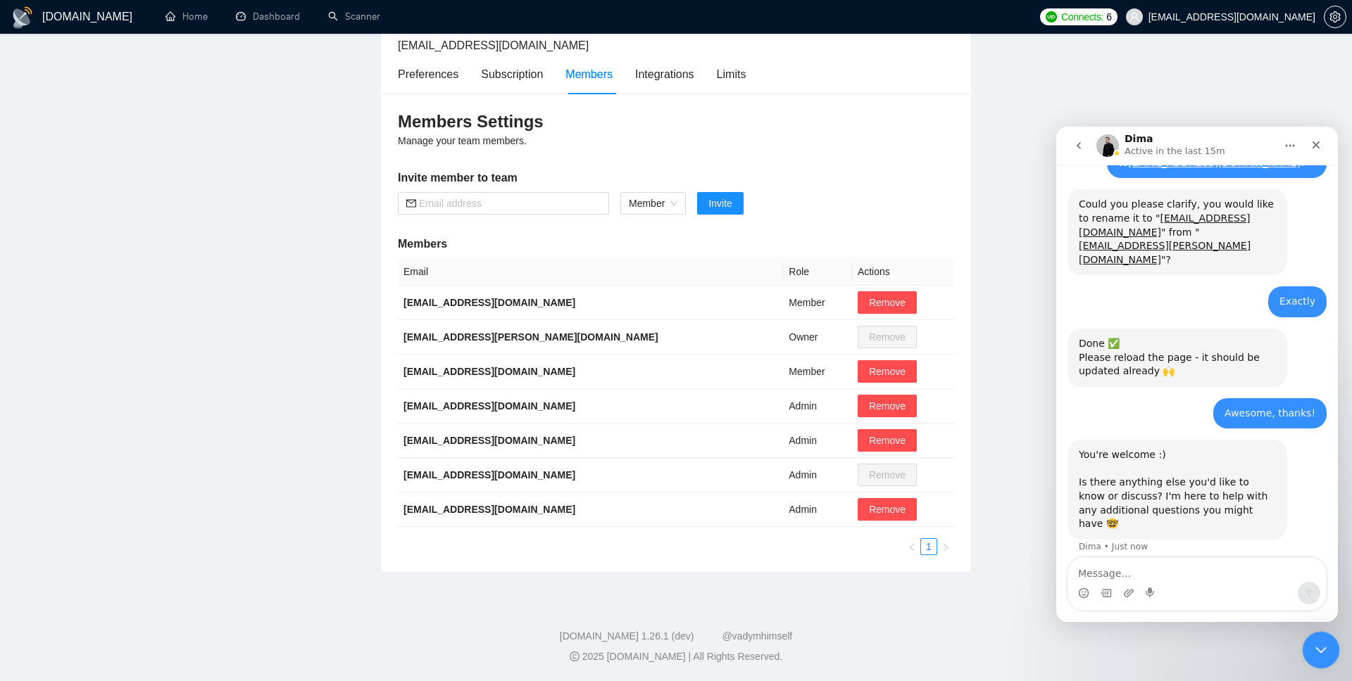
click at [1310, 640] on icon "Close Intercom Messenger" at bounding box center [1318, 648] width 17 height 17
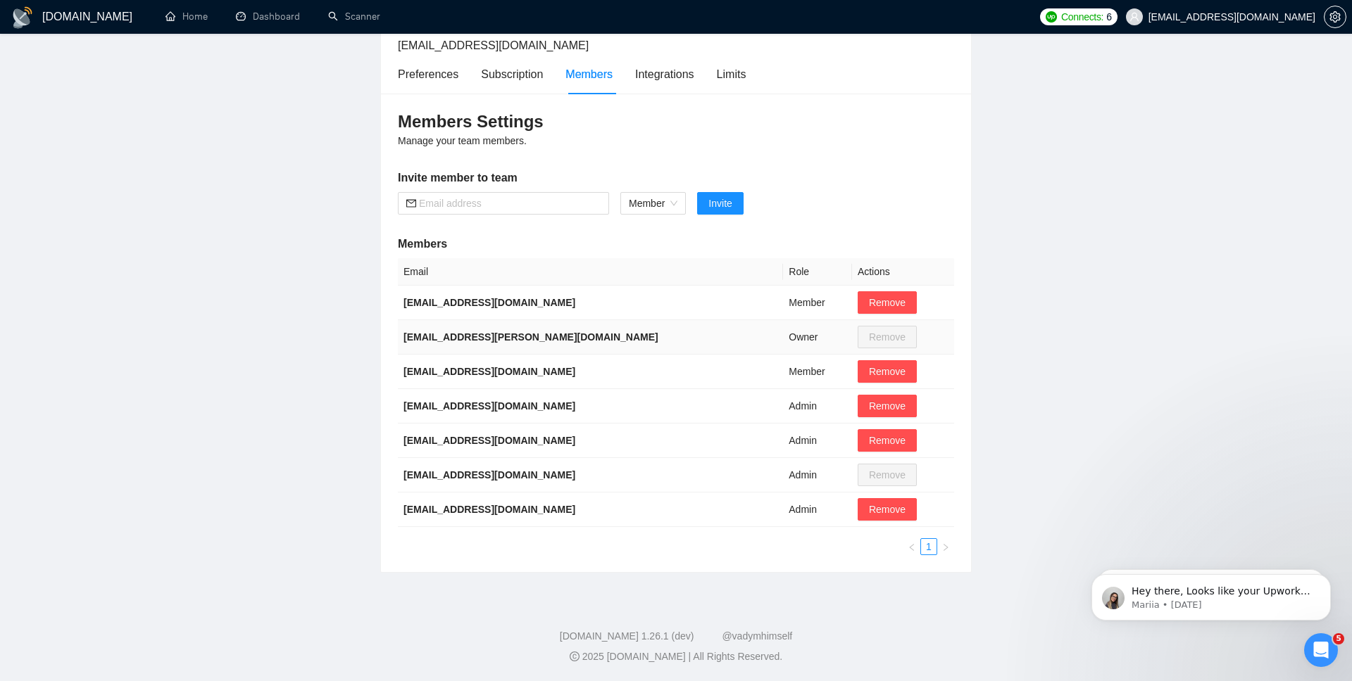
scroll to position [0, 0]
click at [1060, 142] on main "Team Settings [EMAIL_ADDRESS][DOMAIN_NAME] Preferences Subscription Members Int…" at bounding box center [676, 267] width 1307 height 613
click at [260, 174] on main "Team Settings [EMAIL_ADDRESS][DOMAIN_NAME] Preferences Subscription Members Int…" at bounding box center [676, 267] width 1307 height 613
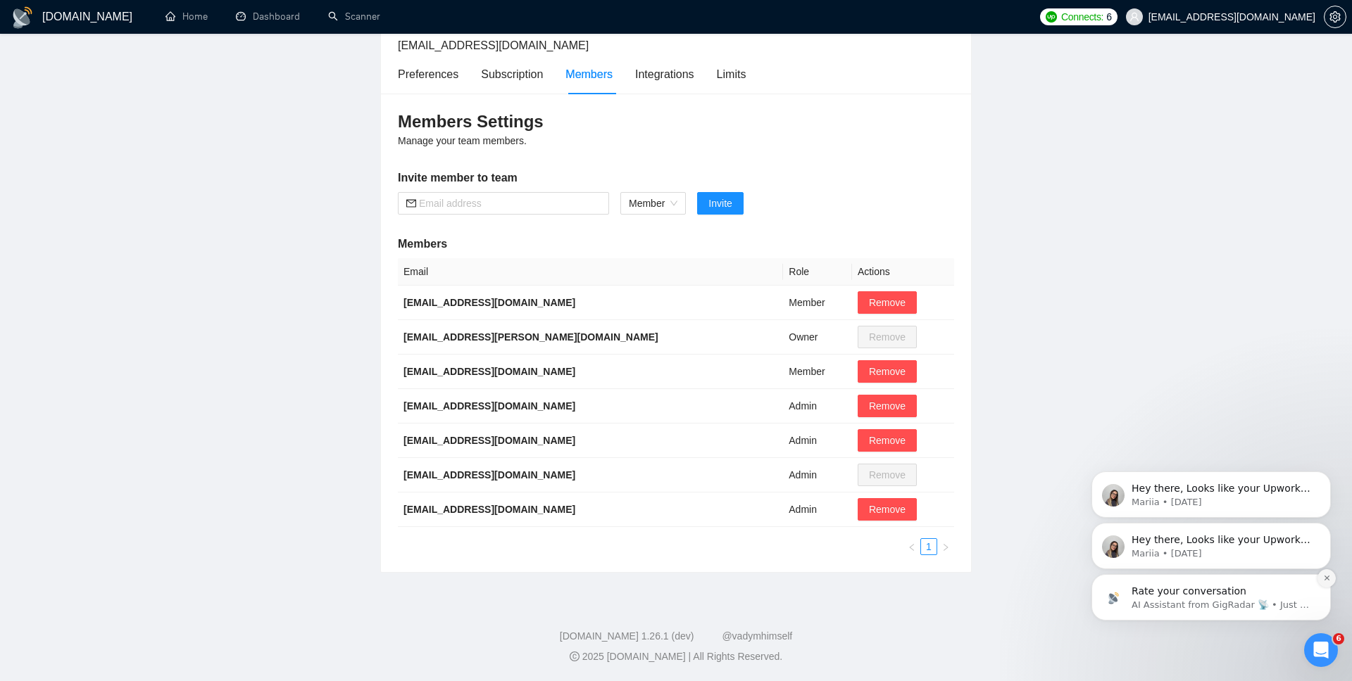
click at [1326, 582] on icon "Dismiss notification" at bounding box center [1327, 578] width 8 height 8
click at [1330, 579] on button "Dismiss notification" at bounding box center [1326, 579] width 18 height 18
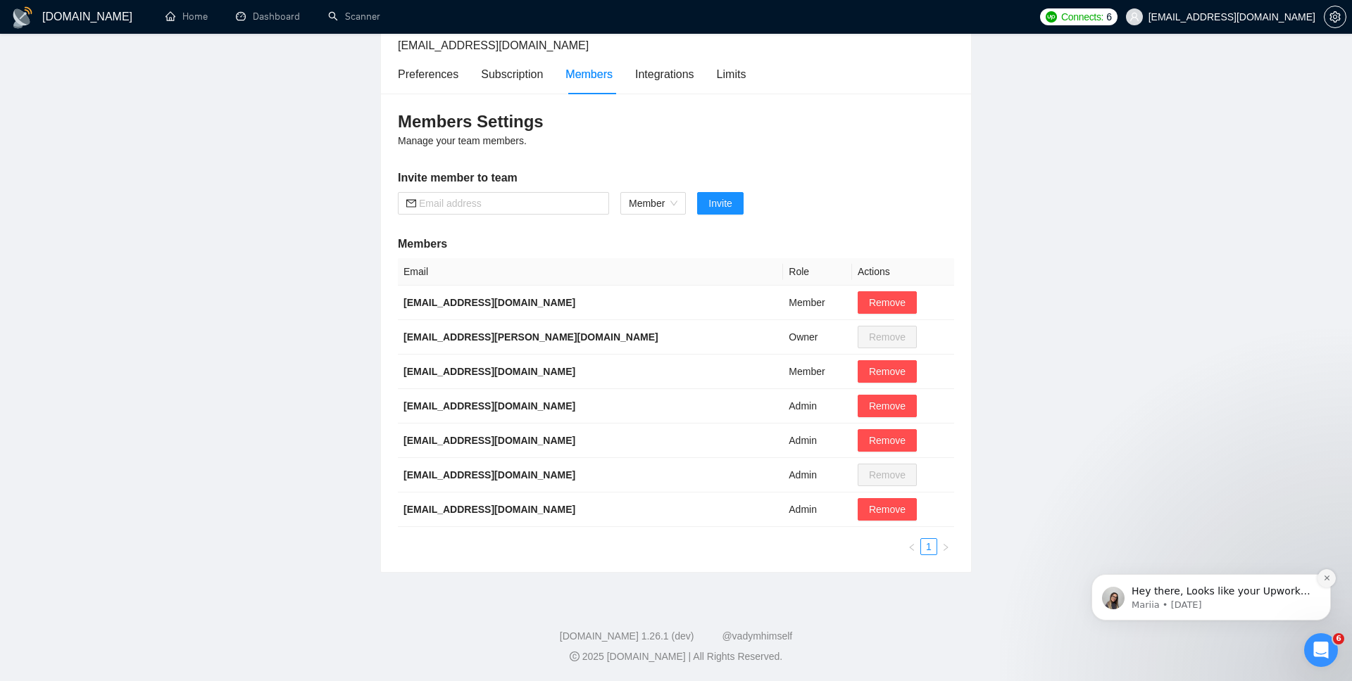
click at [1330, 579] on button "Dismiss notification" at bounding box center [1326, 579] width 18 height 18
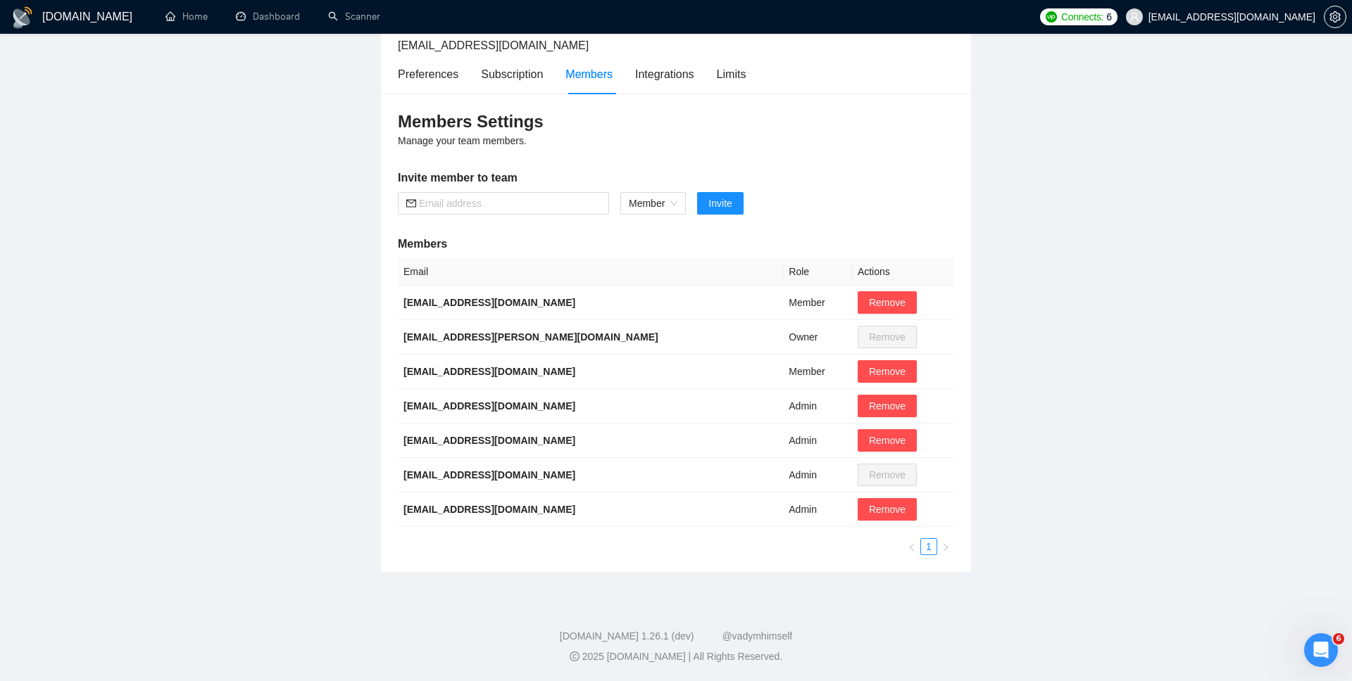
click at [59, 16] on h1 "[DOMAIN_NAME]" at bounding box center [87, 17] width 90 height 34
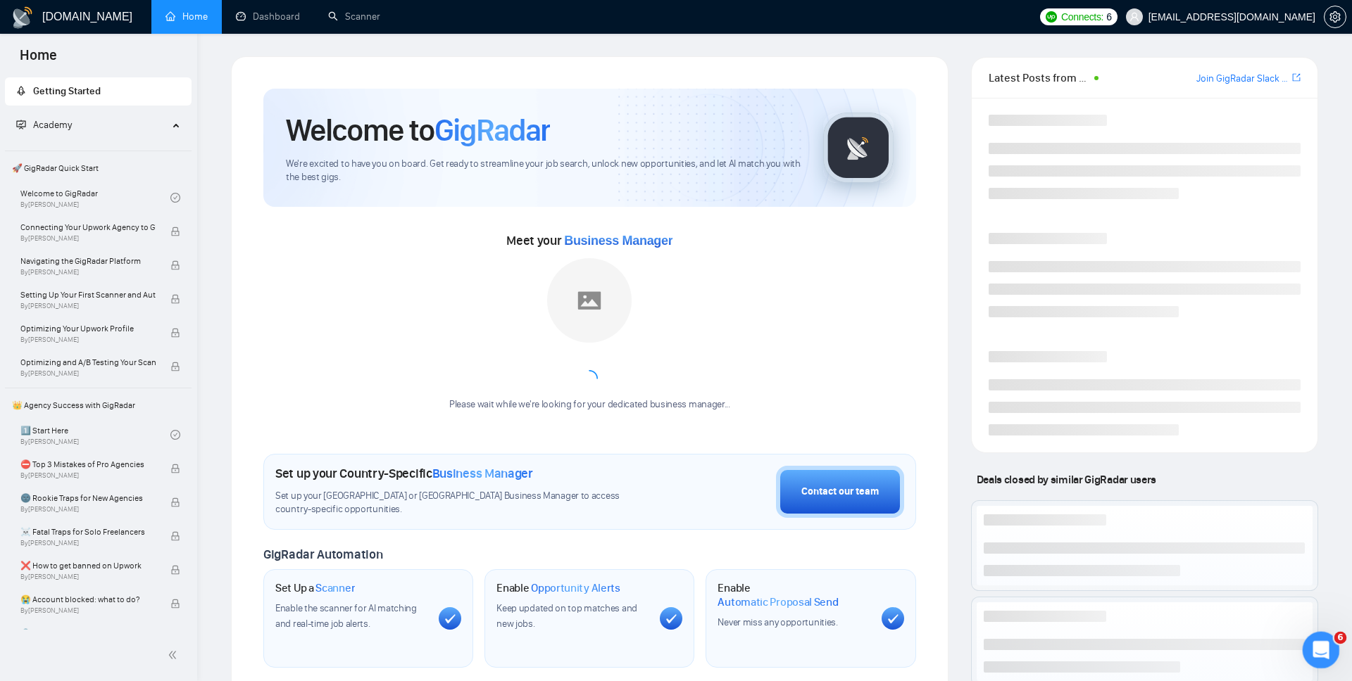
click at [1318, 643] on icon "Open Intercom Messenger" at bounding box center [1319, 648] width 10 height 11
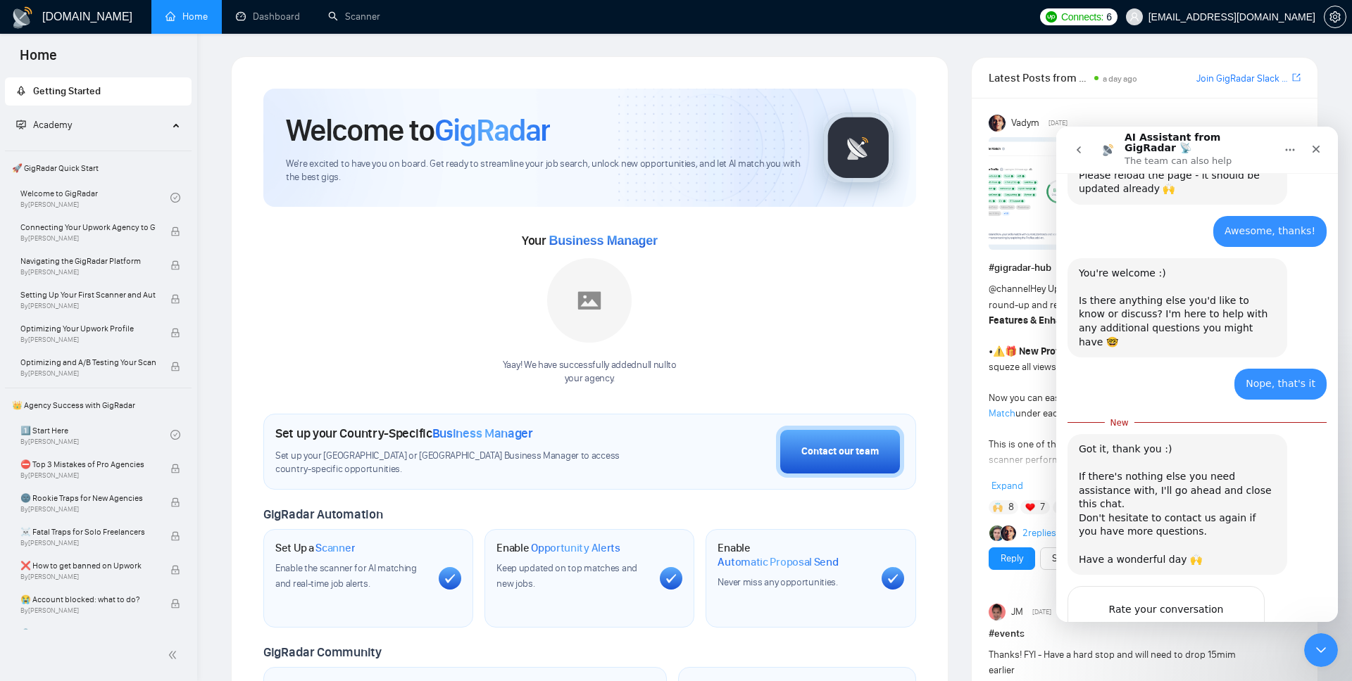
scroll to position [477, 0]
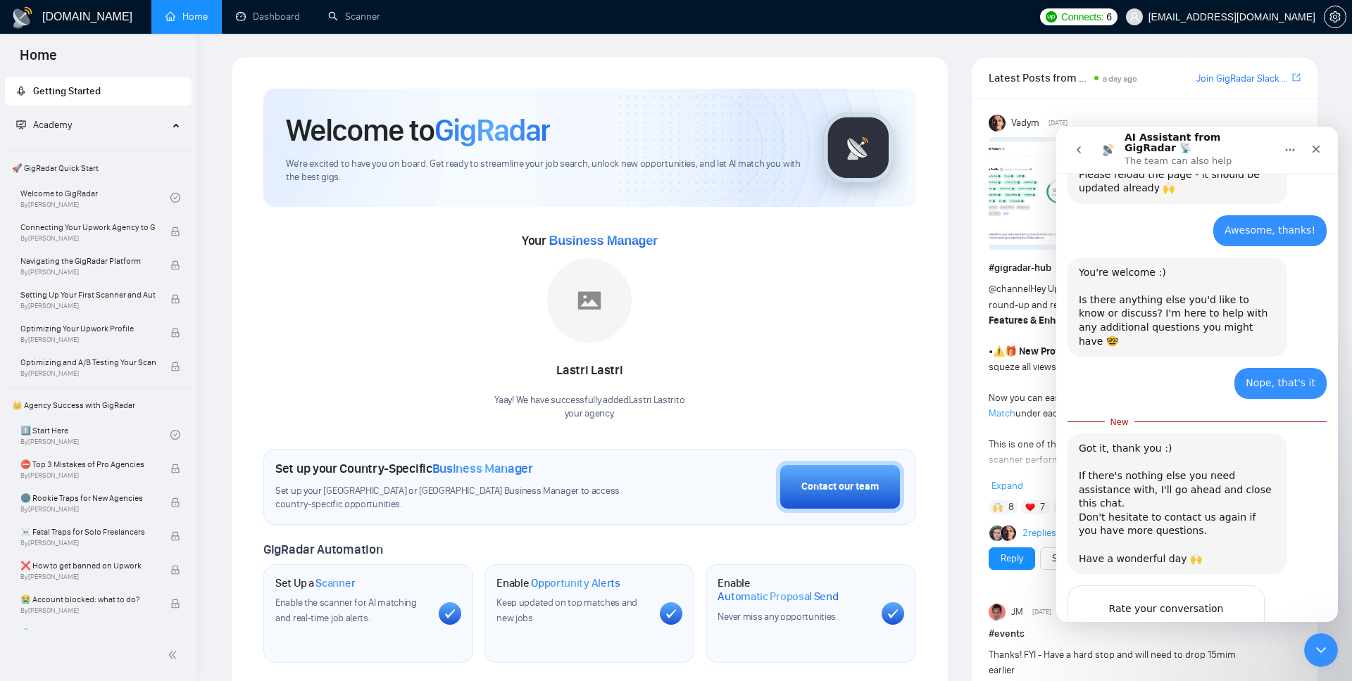
click at [1233, 624] on span "Amazing" at bounding box center [1231, 636] width 25 height 25
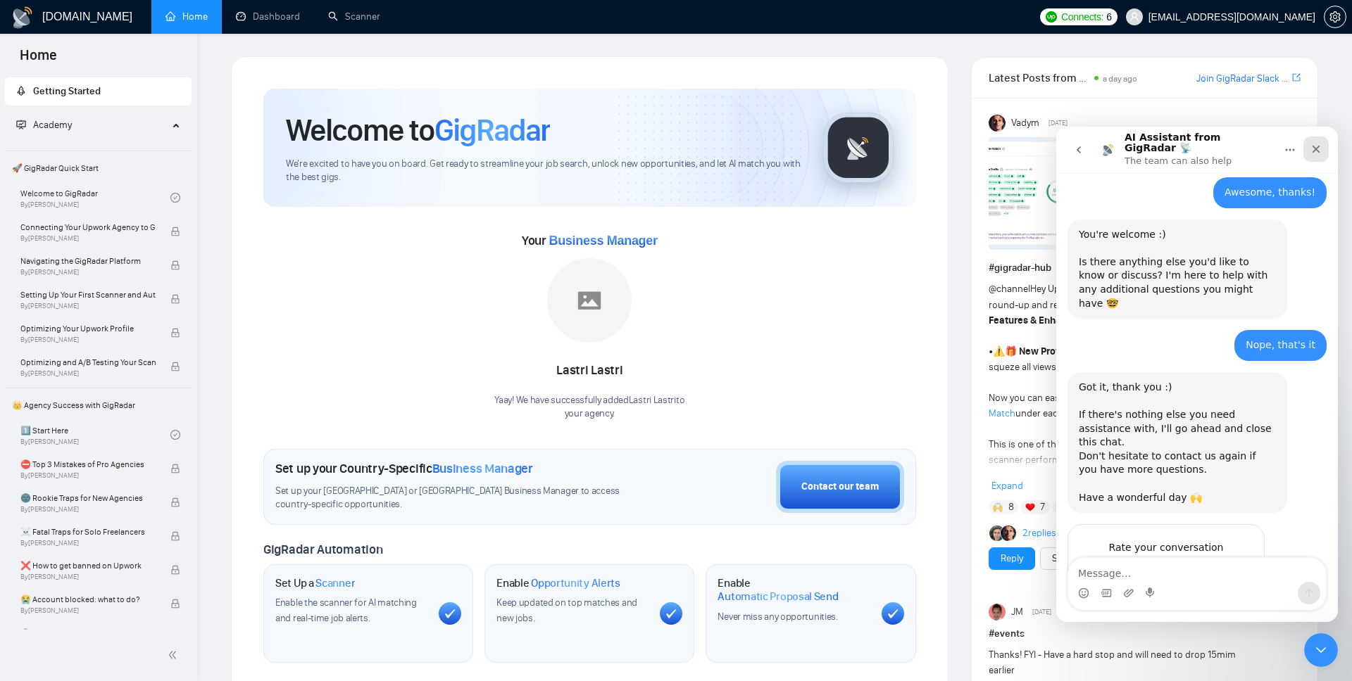
click at [1317, 144] on icon "Close" at bounding box center [1315, 149] width 11 height 11
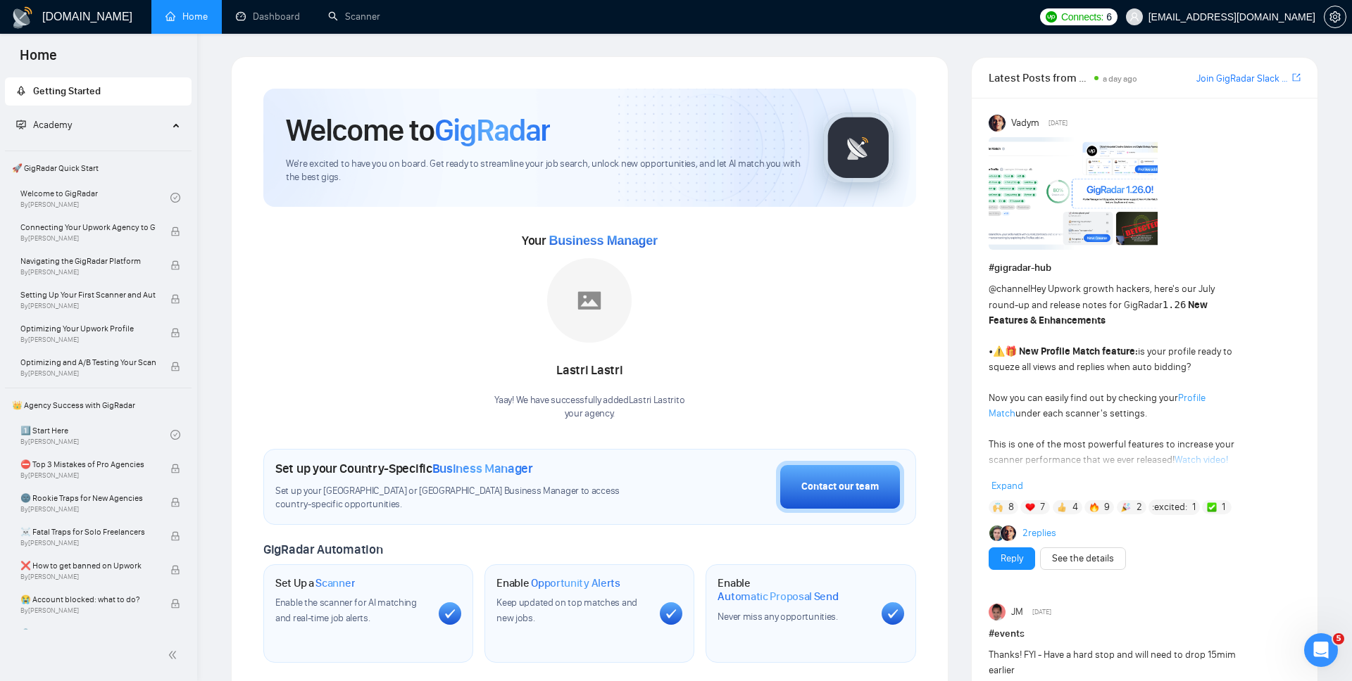
click at [1117, 203] on img at bounding box center [1072, 193] width 169 height 113
click at [1319, 656] on icon "Open Intercom Messenger" at bounding box center [1318, 648] width 23 height 23
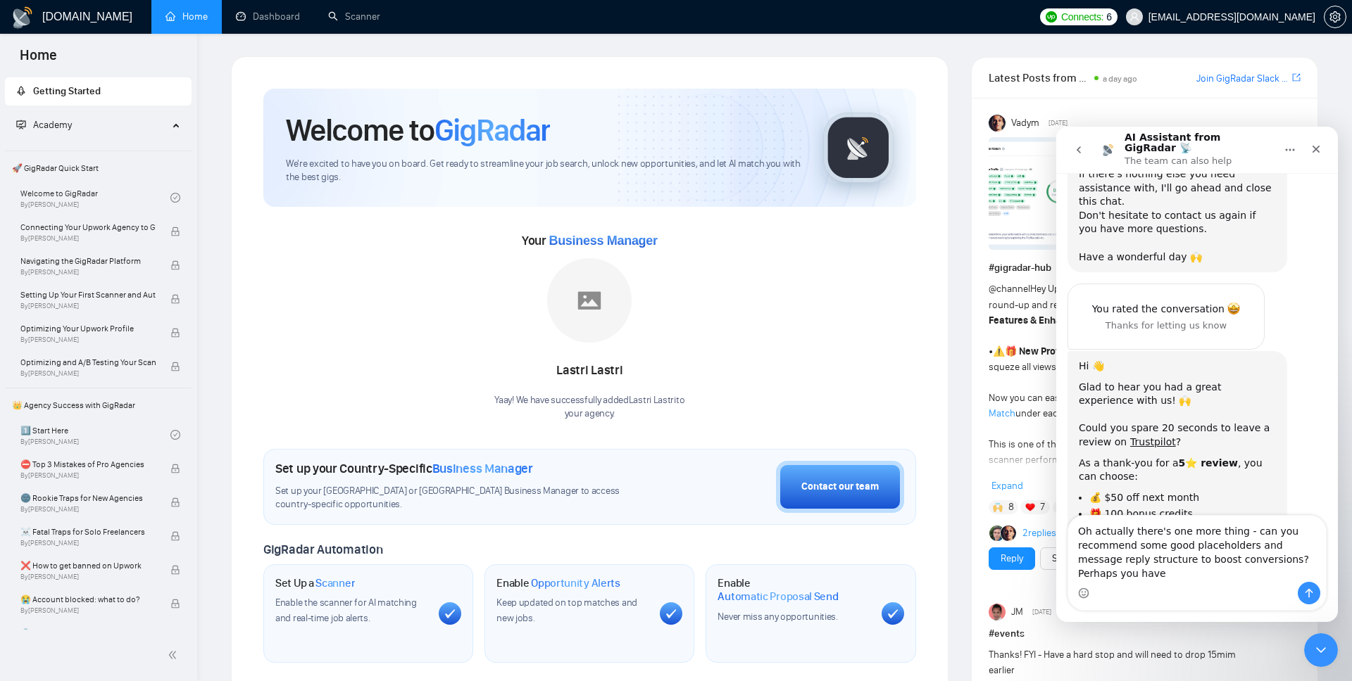
scroll to position [772, 0]
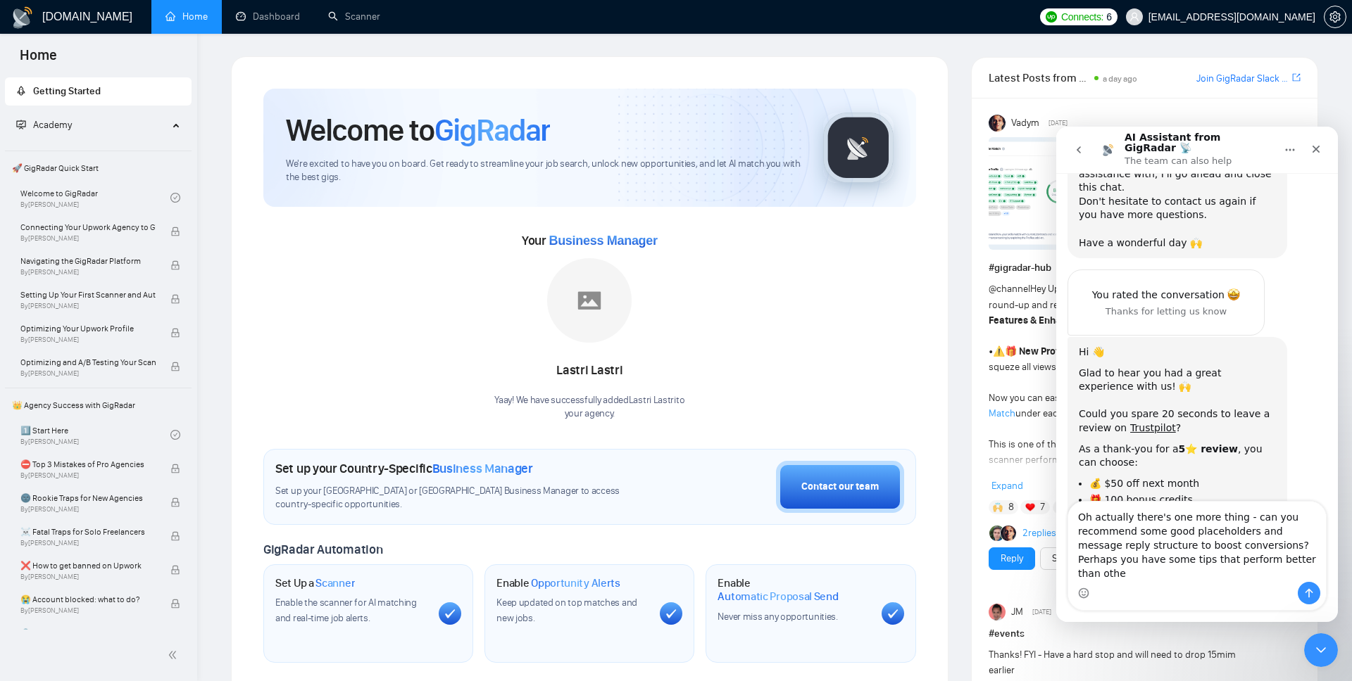
type textarea "Oh actually there's one more thing - can you recommend some good placeholders a…"
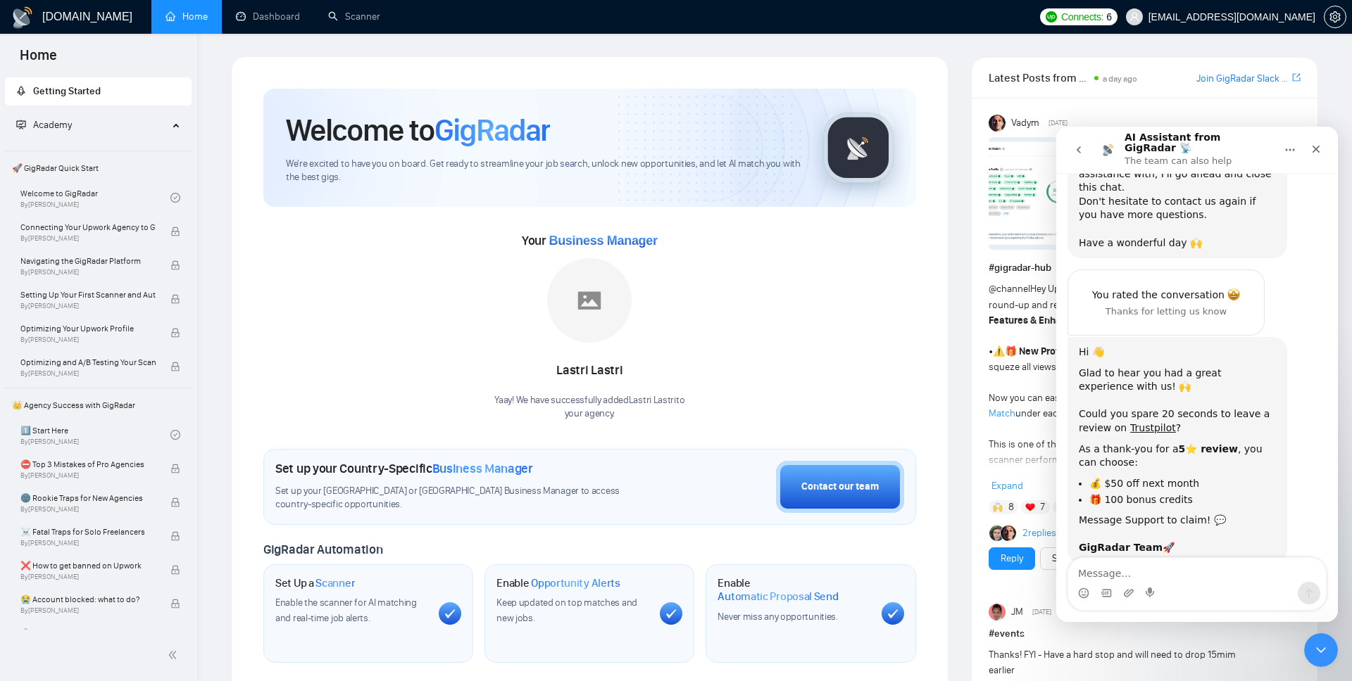
scroll to position [827, 0]
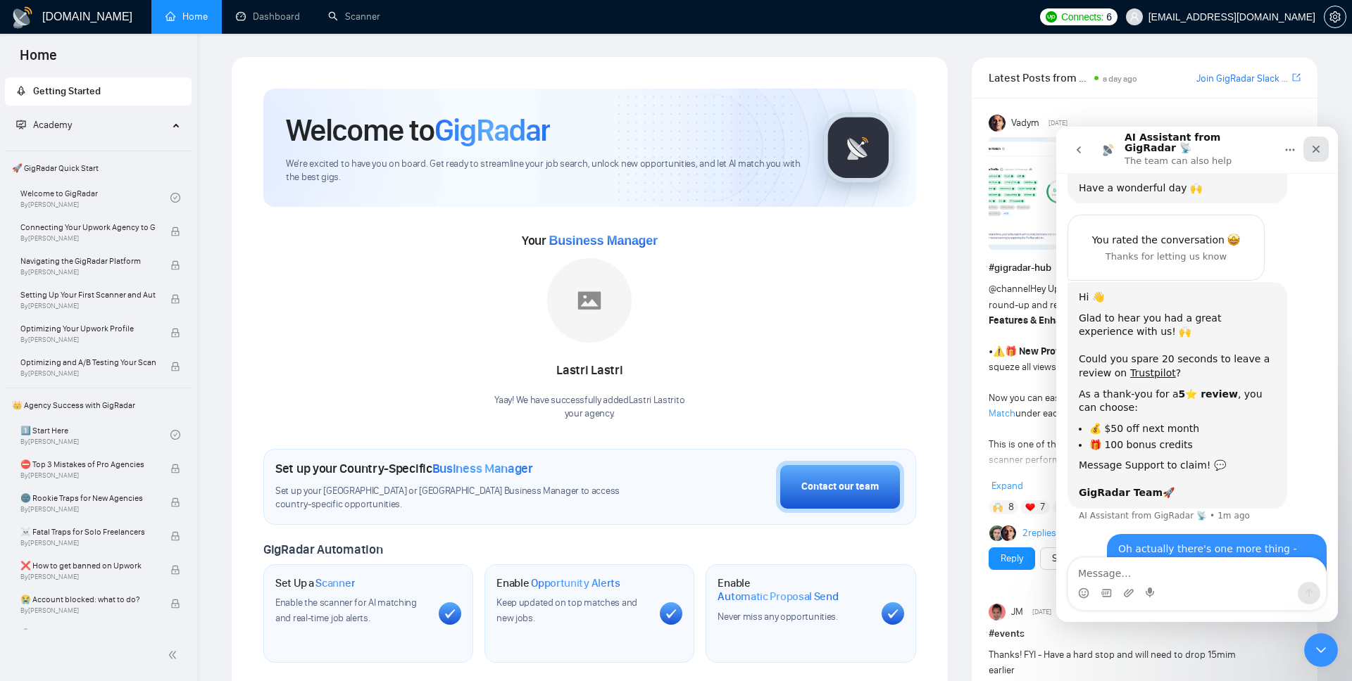
click at [1321, 137] on div "Close" at bounding box center [1315, 149] width 25 height 25
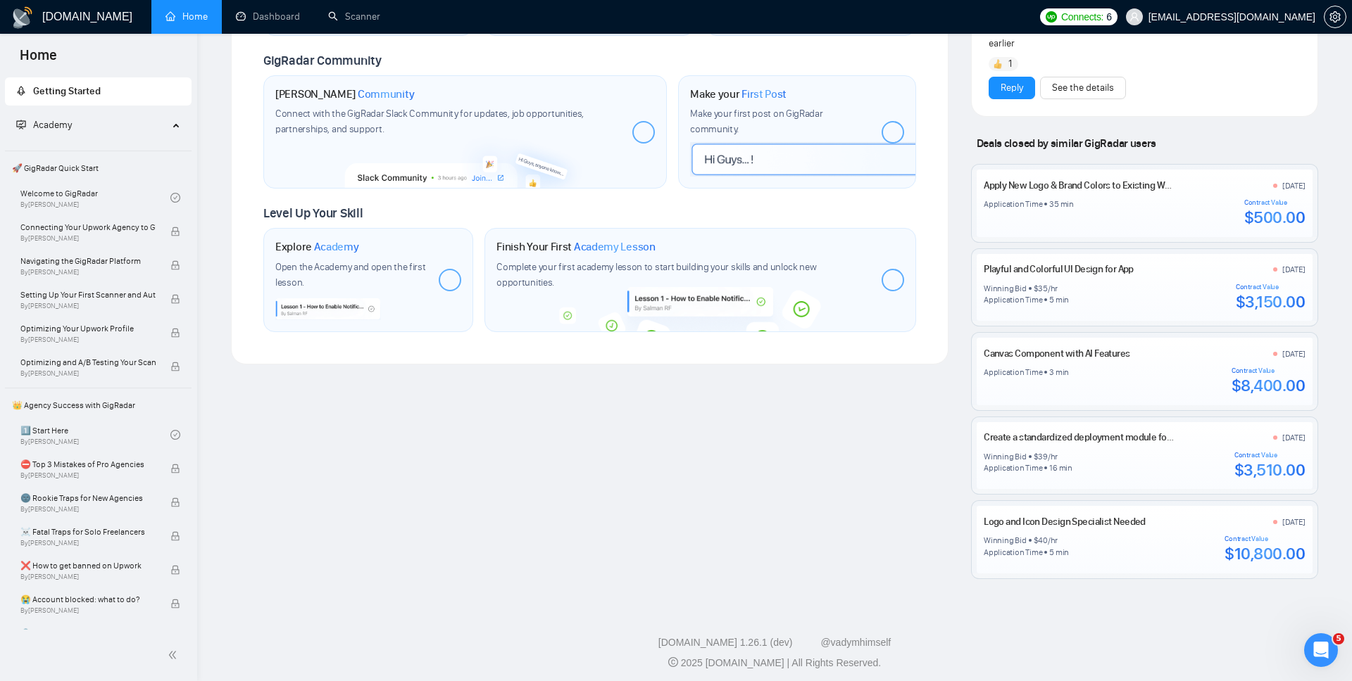
scroll to position [634, 0]
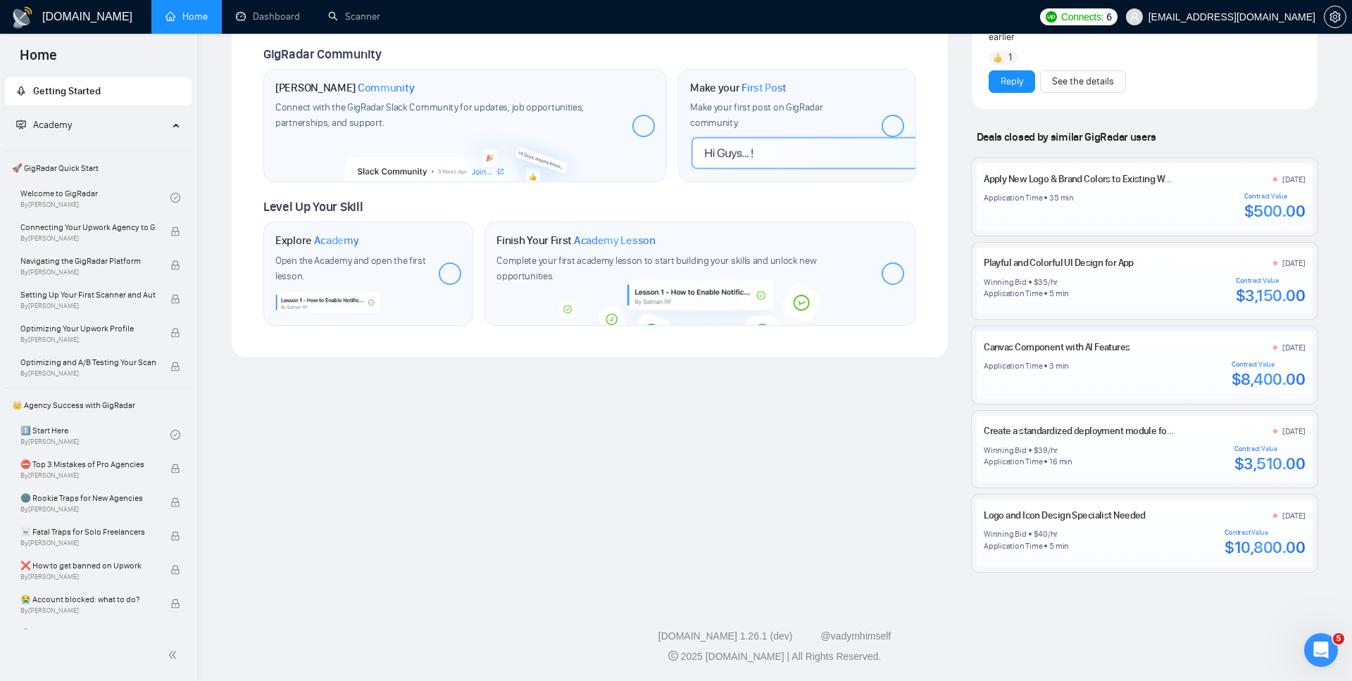
click at [1145, 542] on div "Winning Bid $ 40 /hr Application Time 5 min Contract Value $10,800.00" at bounding box center [1144, 544] width 321 height 30
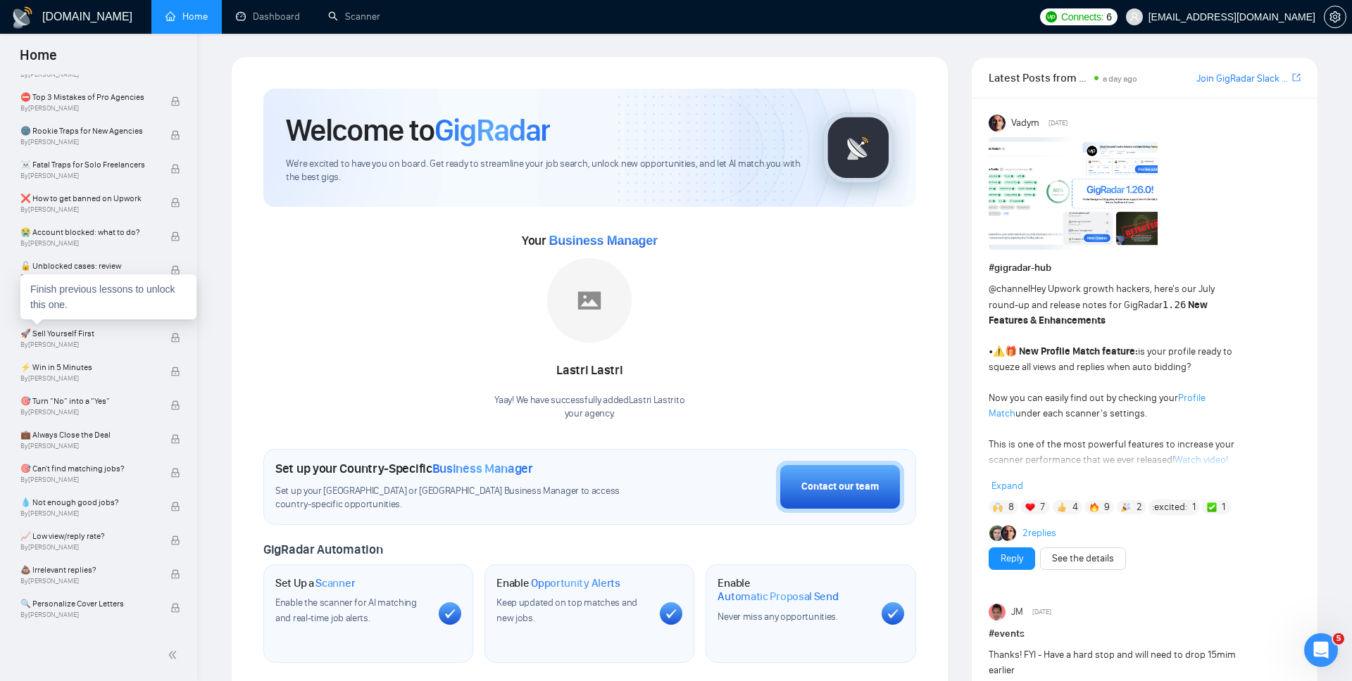
scroll to position [0, 0]
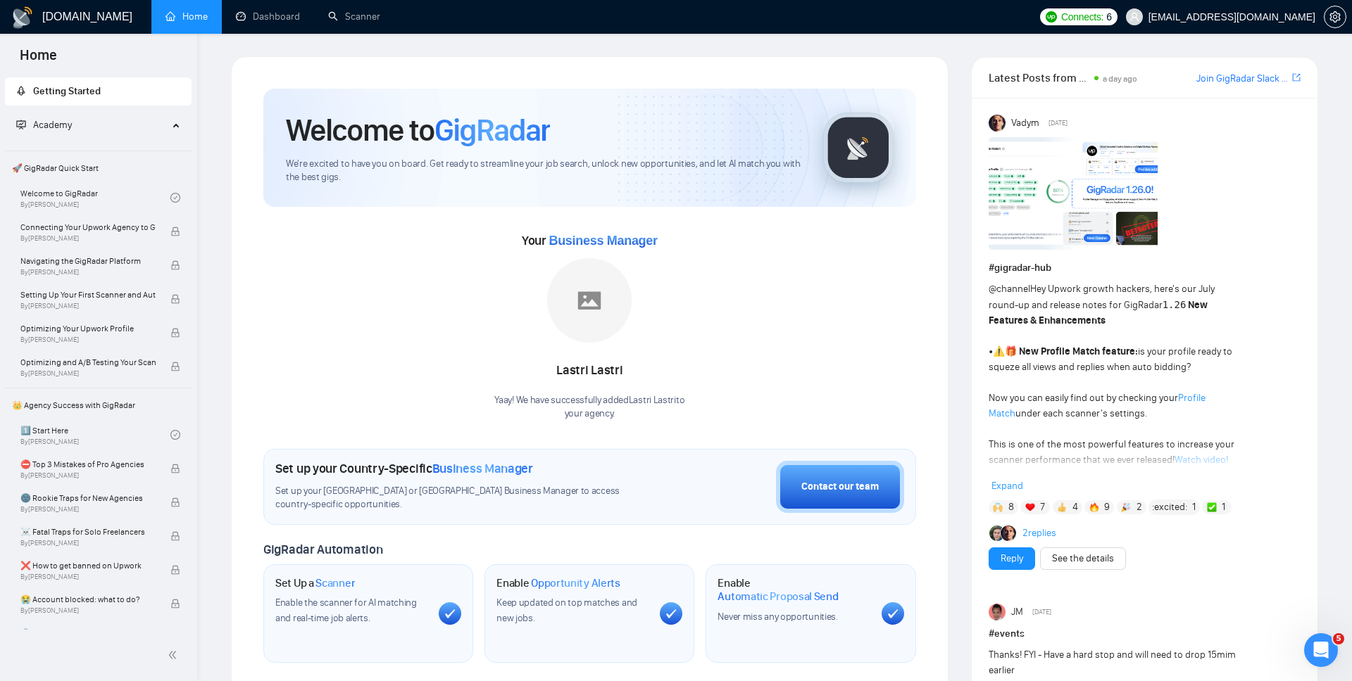
click at [100, 127] on span "Academy" at bounding box center [92, 125] width 152 height 28
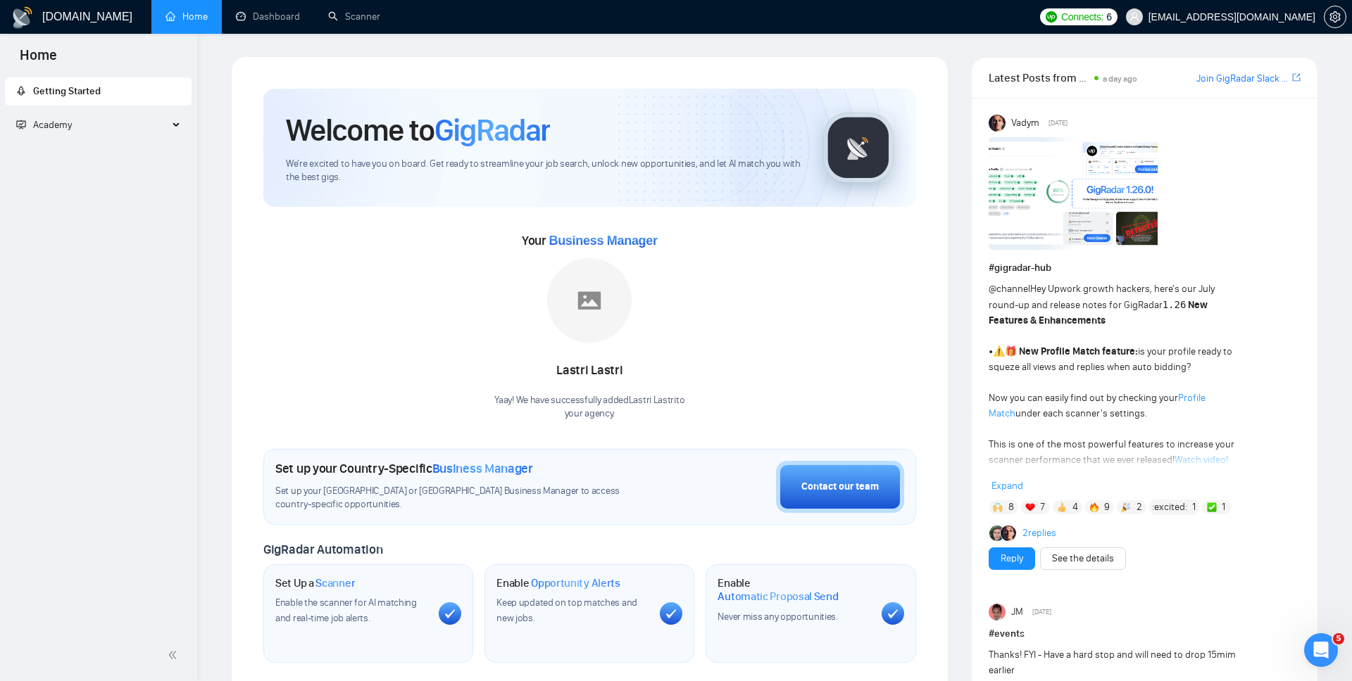
click at [100, 127] on span "Academy" at bounding box center [92, 125] width 152 height 28
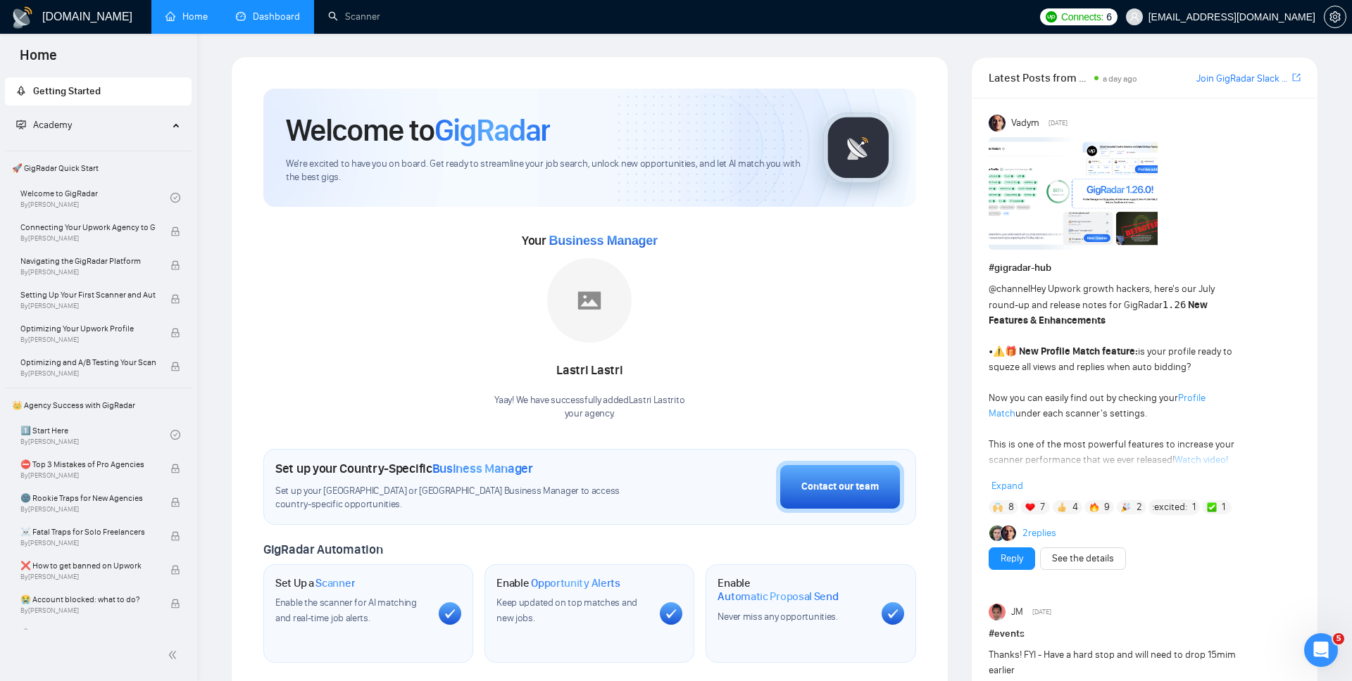
click at [277, 23] on link "Dashboard" at bounding box center [268, 17] width 64 height 12
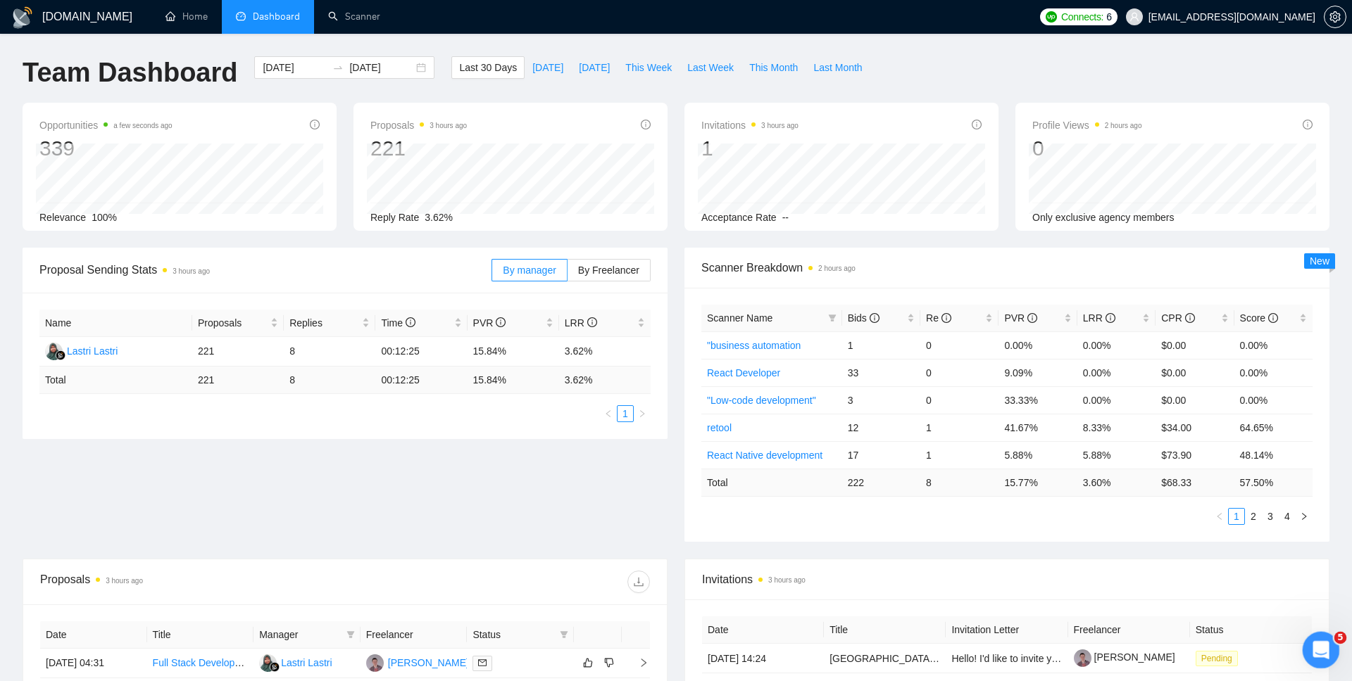
click at [1329, 653] on div "Open Intercom Messenger" at bounding box center [1318, 648] width 46 height 46
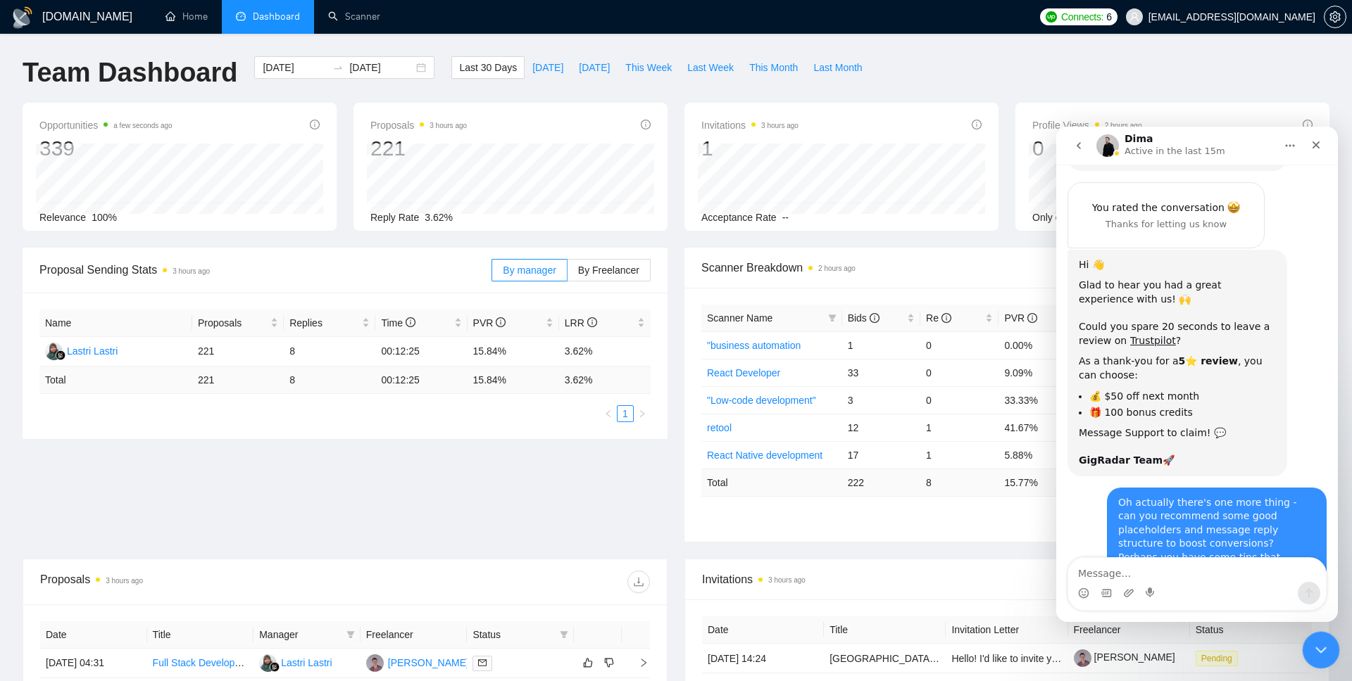
scroll to position [868, 0]
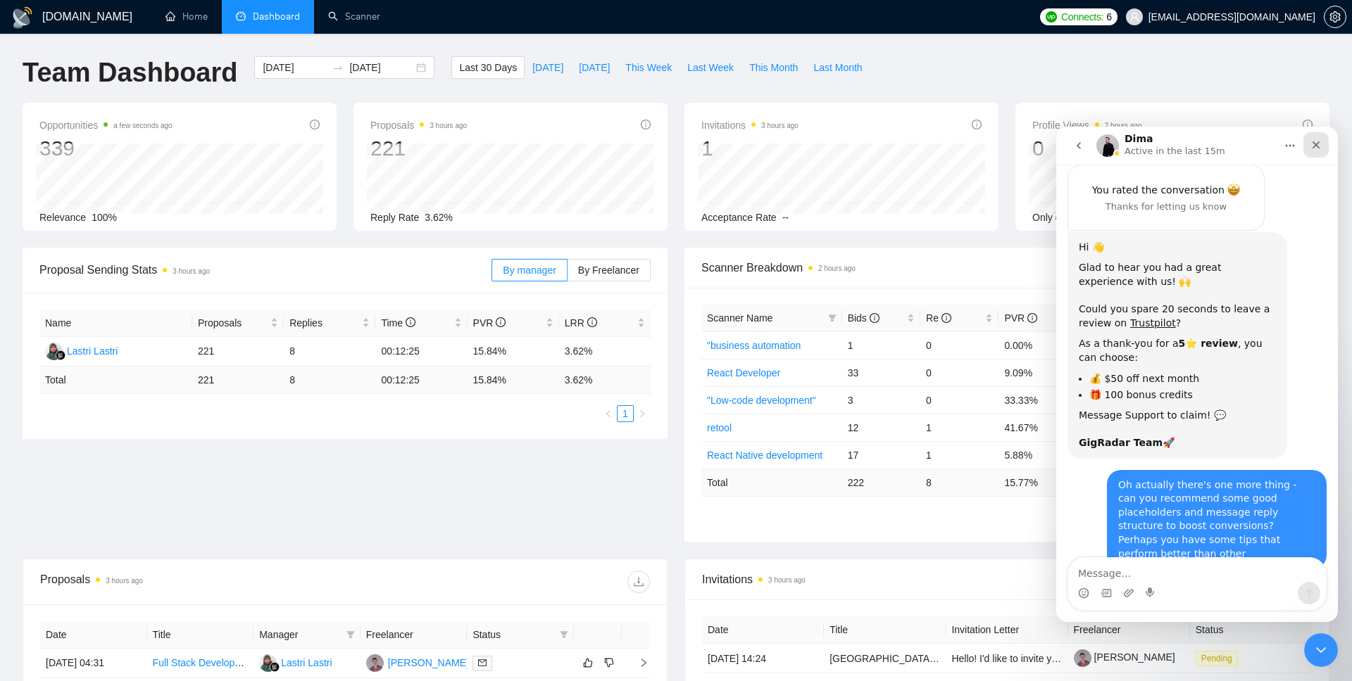
click at [1317, 141] on icon "Close" at bounding box center [1315, 144] width 11 height 11
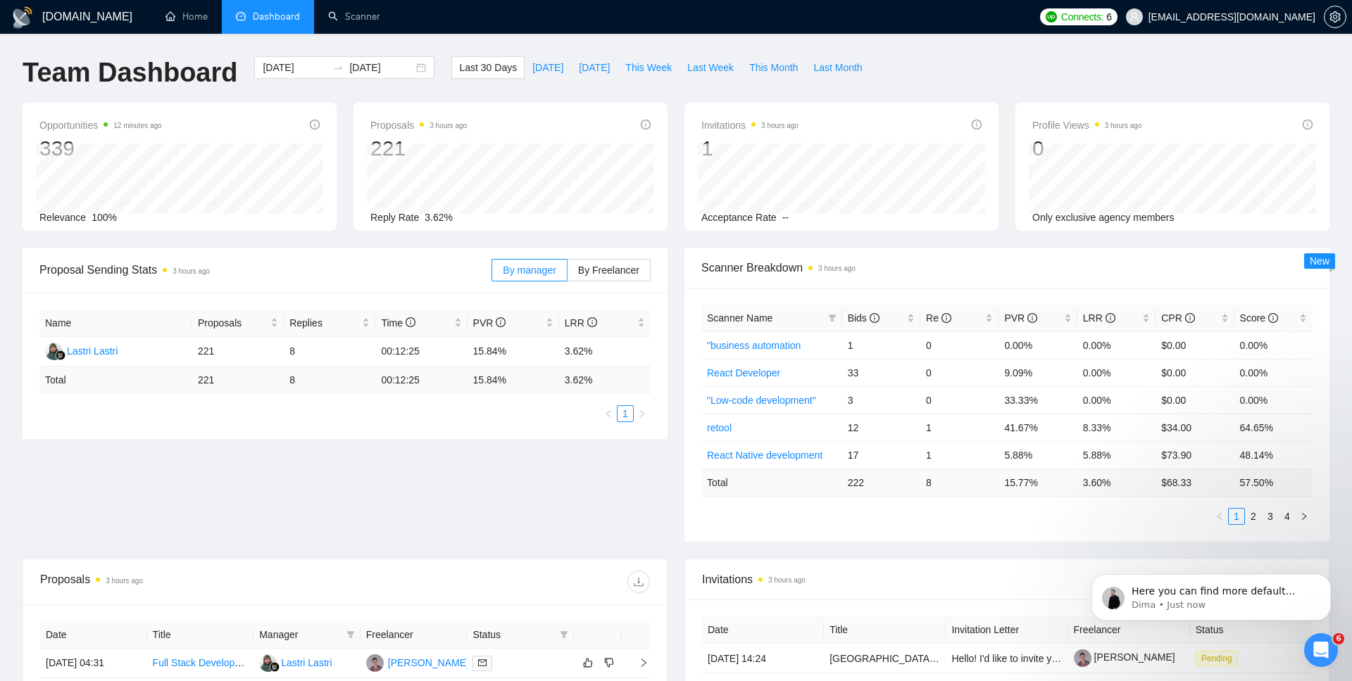
scroll to position [1107, 0]
click at [299, 536] on div "Proposal Sending Stats 3 hours ago By manager By Freelancer Name Proposals Repl…" at bounding box center [676, 403] width 1324 height 311
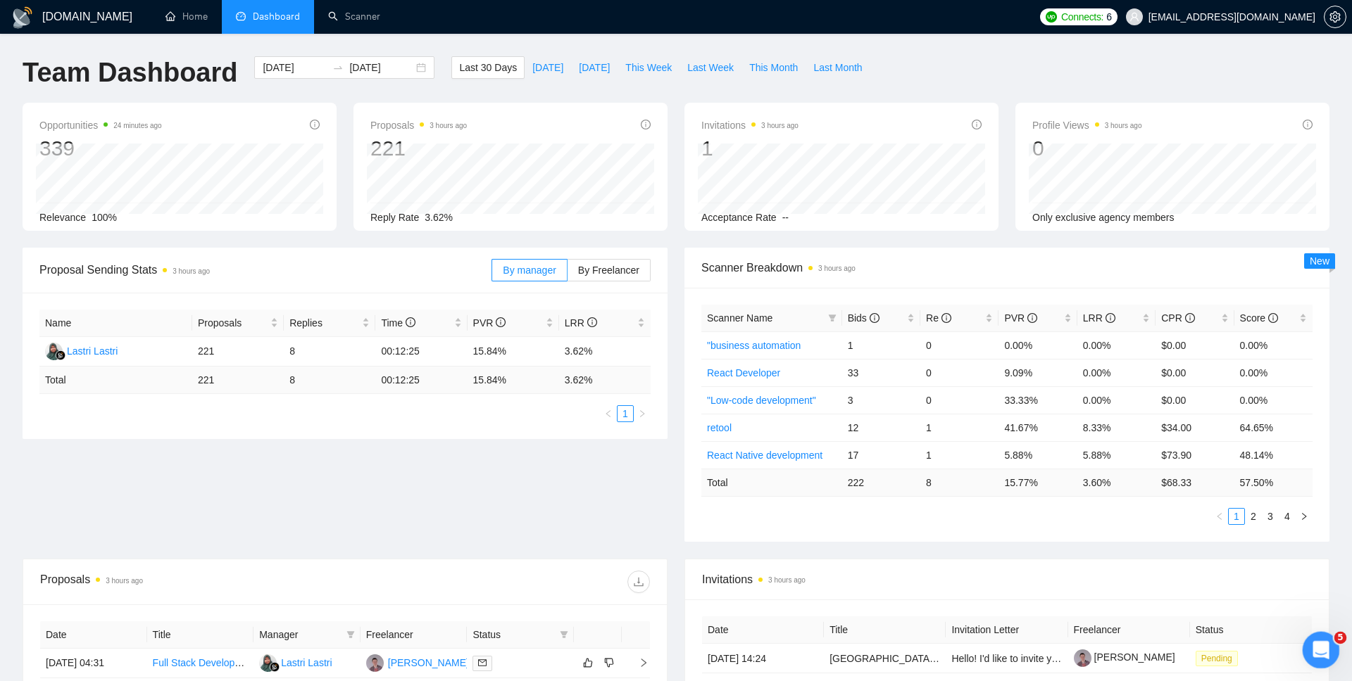
click at [1316, 642] on icon "Open Intercom Messenger" at bounding box center [1318, 648] width 23 height 23
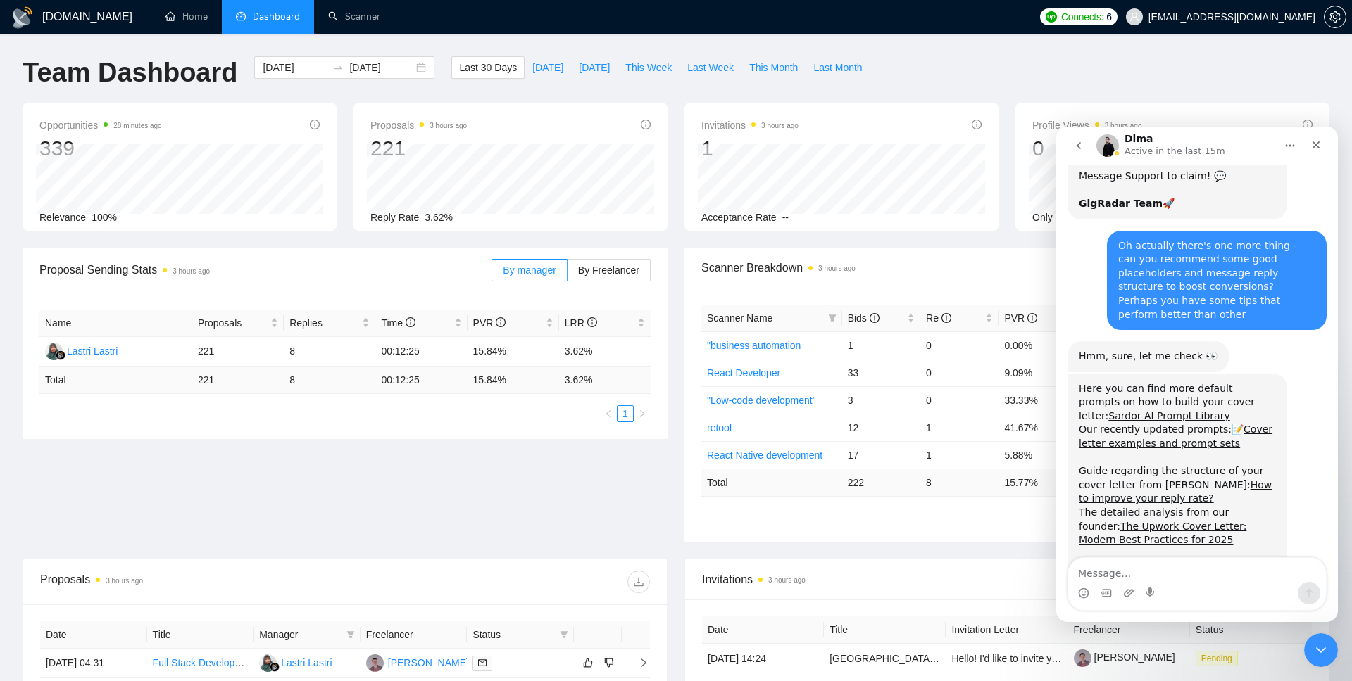
drag, startPoint x: 1079, startPoint y: 485, endPoint x: 1164, endPoint y: 508, distance: 87.6
click at [1164, 508] on div "Here you can find more default prompts on how to build your cover letter: Sardo…" at bounding box center [1177, 492] width 197 height 221
click at [1166, 508] on div "Here you can find more default prompts on how to build your cover letter: Sardo…" at bounding box center [1177, 492] width 197 height 221
click at [1167, 574] on textarea "Message…" at bounding box center [1197, 570] width 258 height 24
type textarea "I'll check, thanks!"
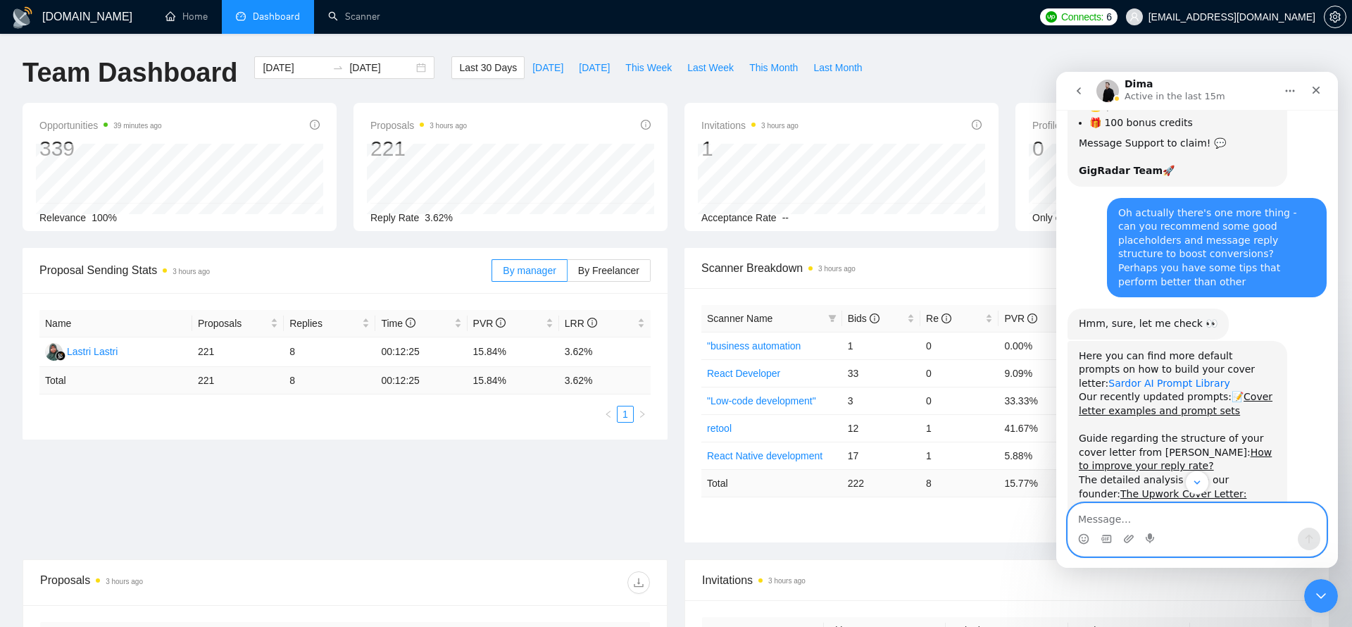
scroll to position [1102, 0]
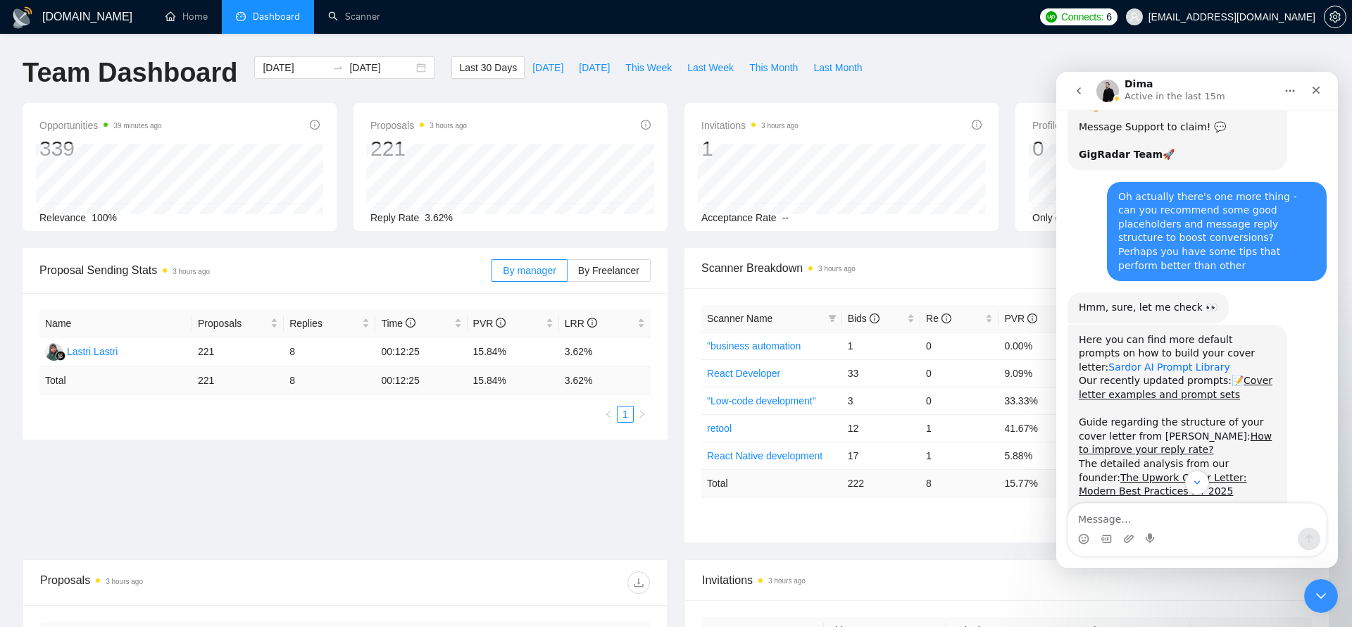
click at [1229, 361] on link "Sardor AI Prompt Library" at bounding box center [1168, 366] width 121 height 11
click at [1251, 375] on link "Cover letter examples and prompt sets" at bounding box center [1176, 387] width 194 height 25
click at [1217, 430] on link "How to improve your reply rate?" at bounding box center [1175, 442] width 193 height 25
click at [1208, 472] on link "The Upwork Cover Letter: Modern Best Practices for 2025" at bounding box center [1163, 484] width 168 height 25
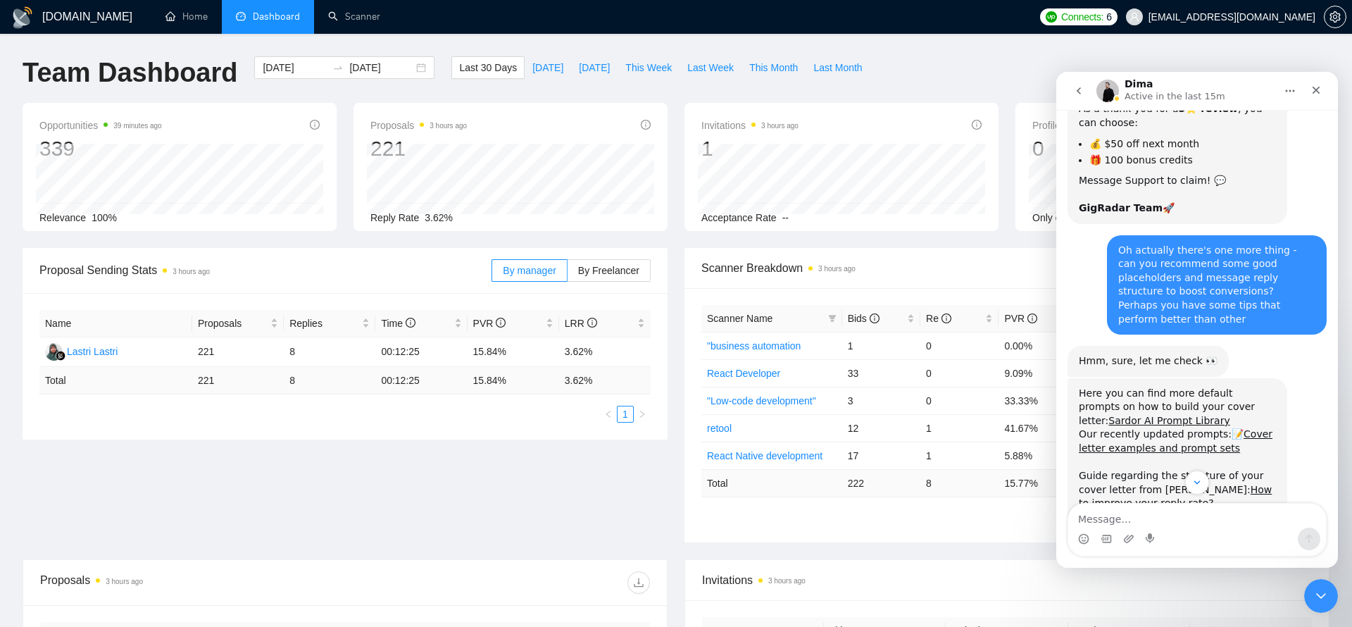
scroll to position [1219, 0]
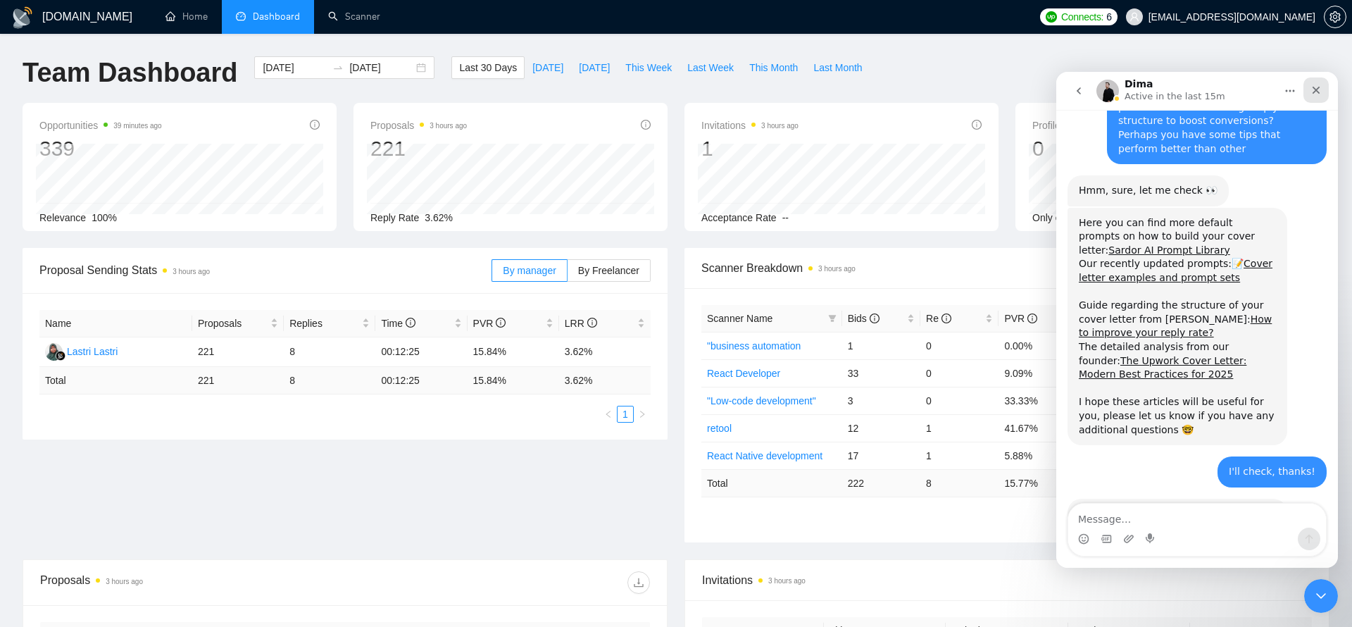
click at [1321, 91] on div "Close" at bounding box center [1315, 89] width 25 height 25
